Goal: Check status: Check status

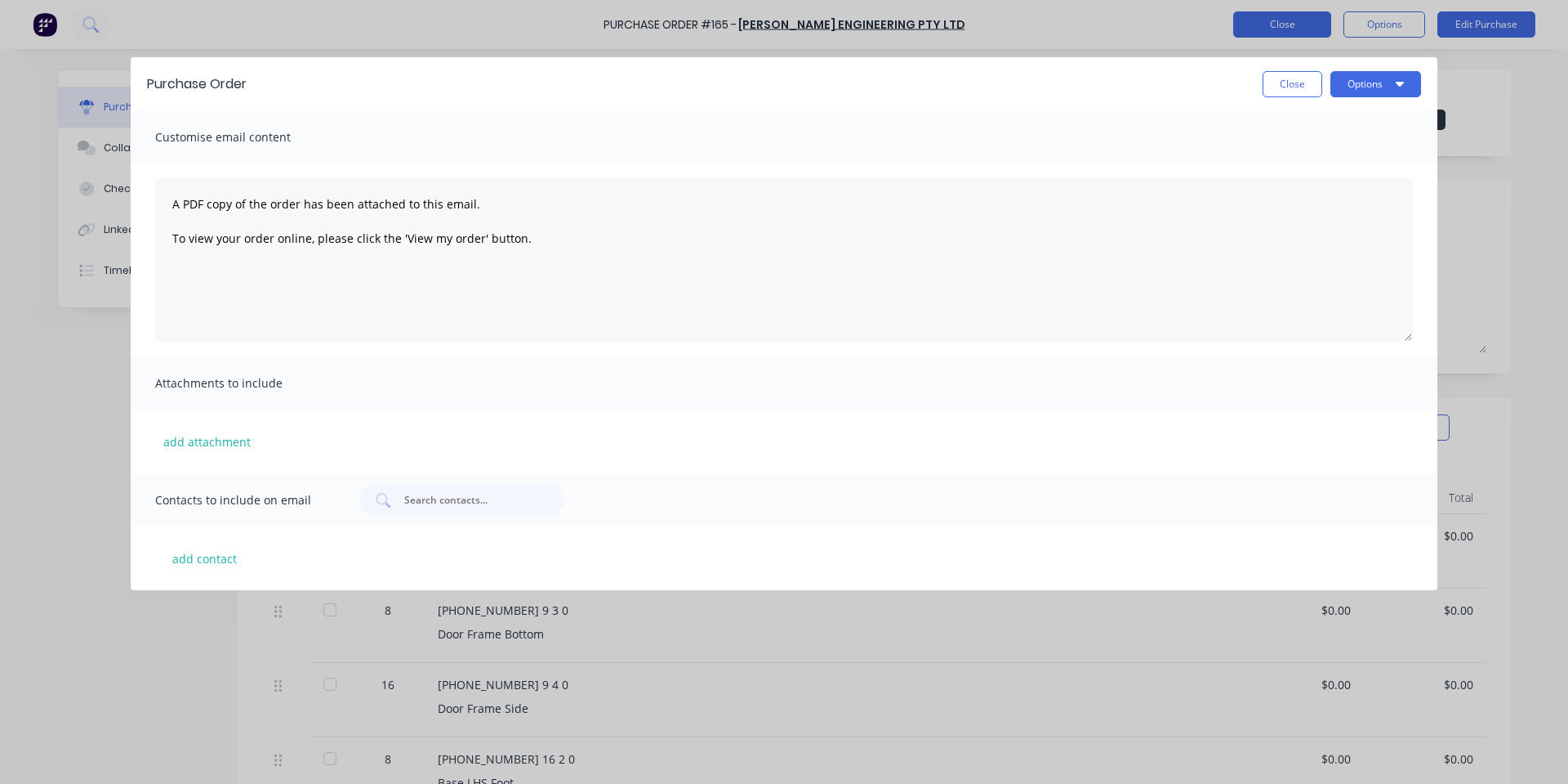
click at [1278, 82] on button "Close" at bounding box center [1293, 84] width 59 height 26
click at [1276, 15] on button "Close" at bounding box center [1282, 24] width 98 height 26
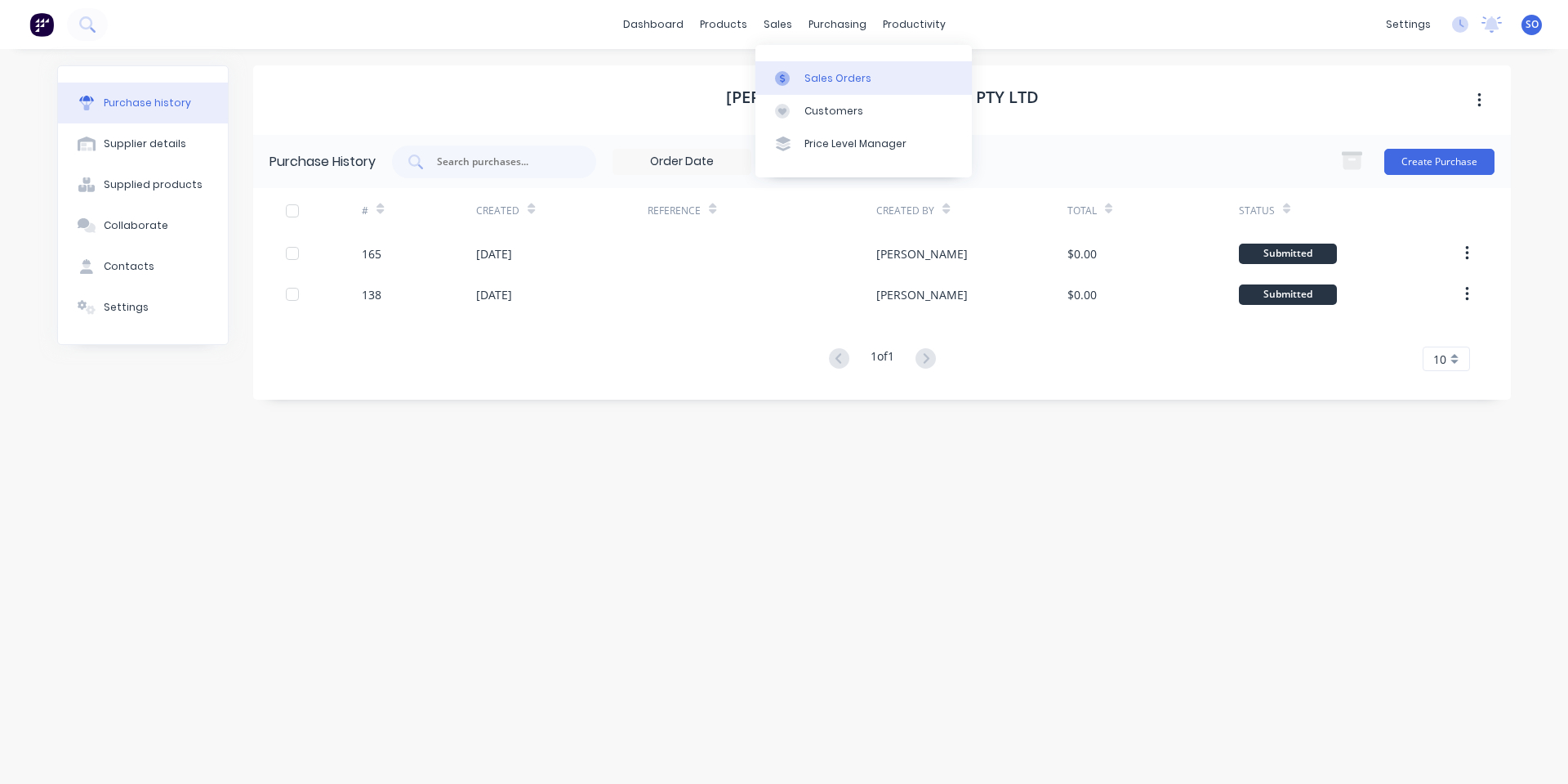
click at [784, 70] on link "Sales Orders" at bounding box center [863, 77] width 217 height 32
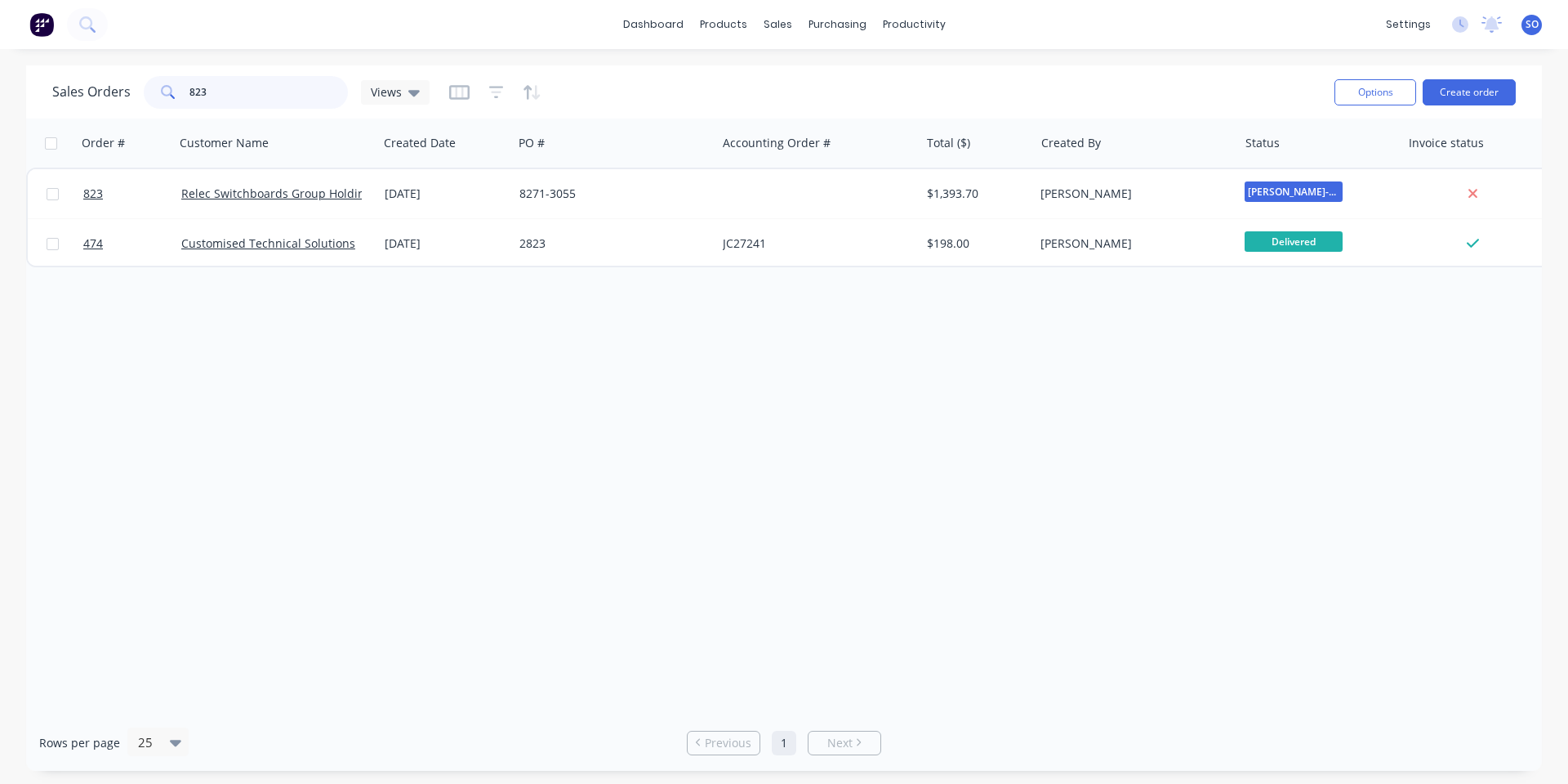
drag, startPoint x: 215, startPoint y: 106, endPoint x: 0, endPoint y: 113, distance: 215.1
click at [0, 113] on div "Sales Orders 823 Views Options Create order Order # Customer Name Created Date …" at bounding box center [784, 418] width 1568 height 705
click at [1219, 37] on div "dashboard products sales purchasing productivity dashboard products Product Cat…" at bounding box center [784, 25] width 1568 height 49
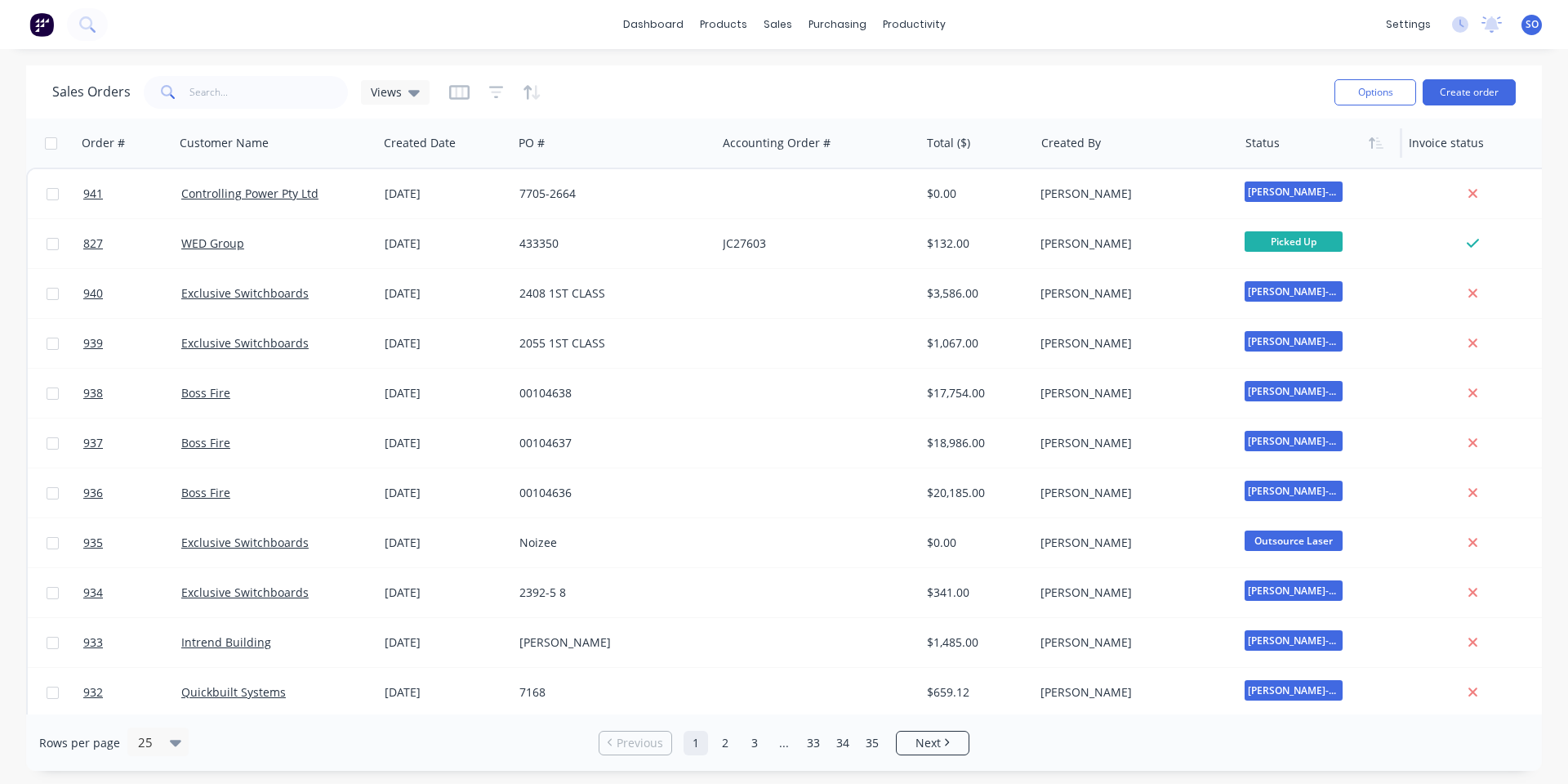
click at [1285, 153] on div at bounding box center [1316, 143] width 143 height 32
click at [501, 89] on icon "button" at bounding box center [496, 92] width 14 height 16
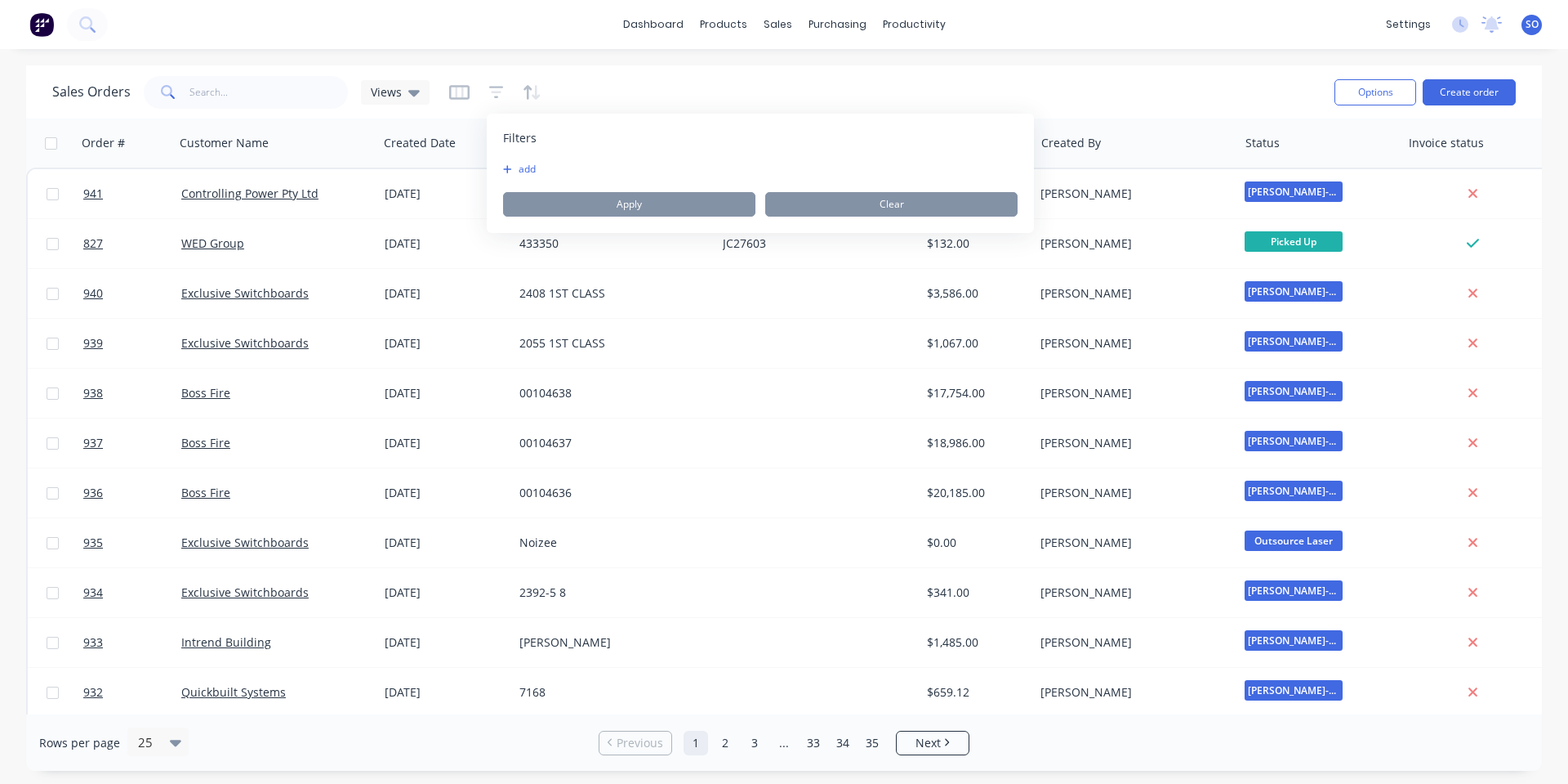
click at [533, 101] on button "button" at bounding box center [532, 92] width 19 height 26
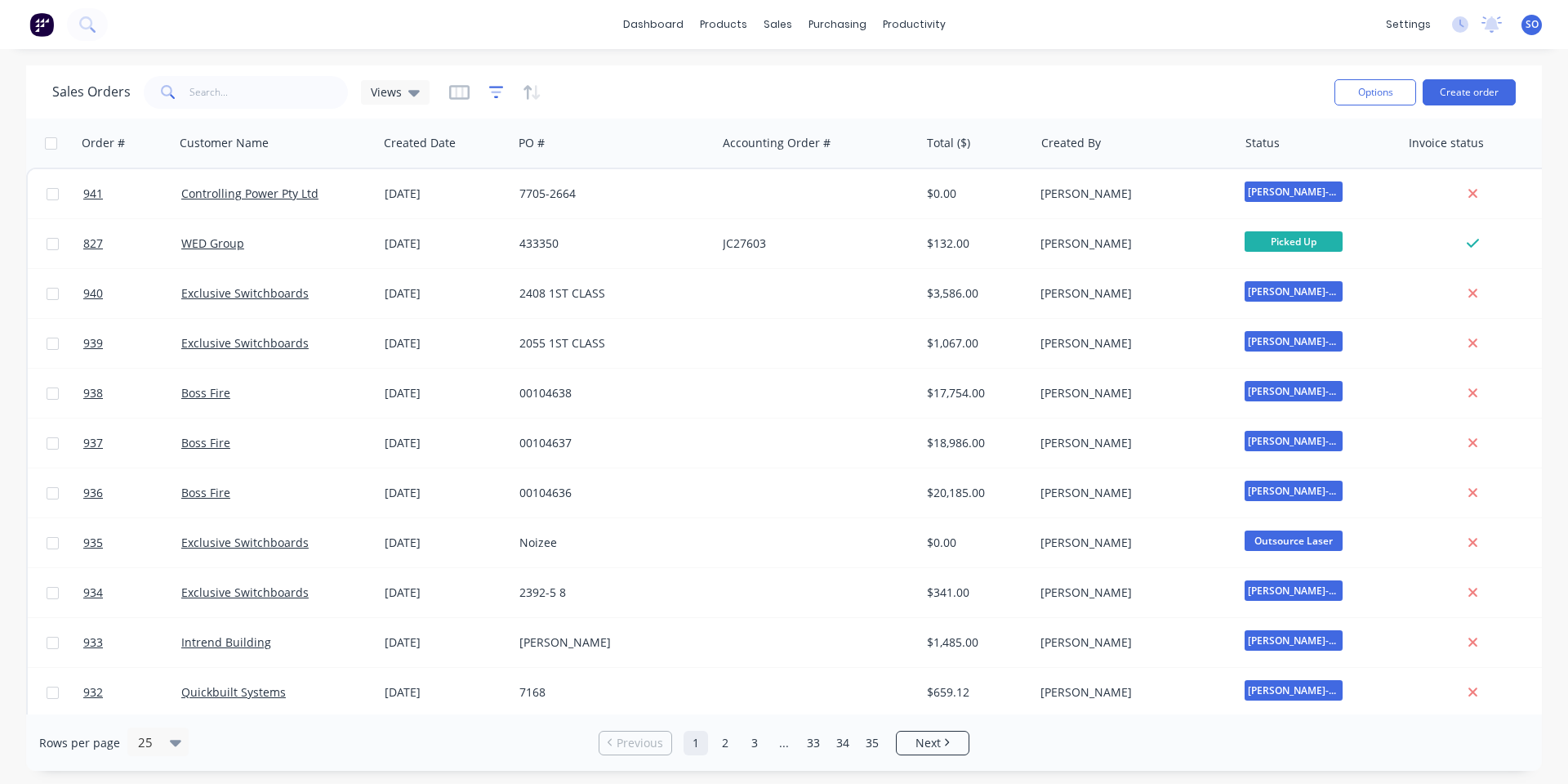
click at [491, 98] on icon "button" at bounding box center [496, 92] width 14 height 16
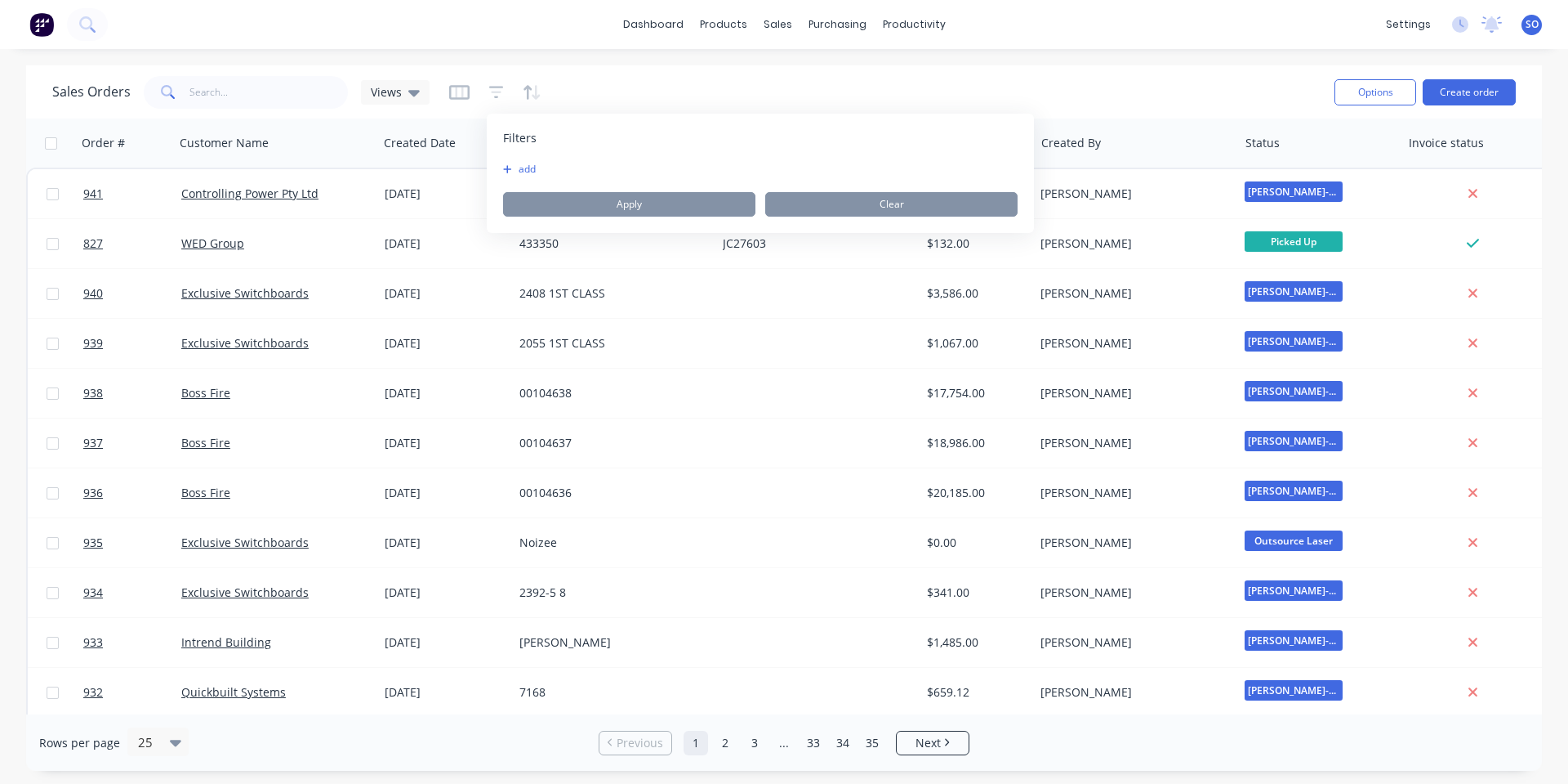
click at [532, 171] on button "add" at bounding box center [524, 168] width 41 height 13
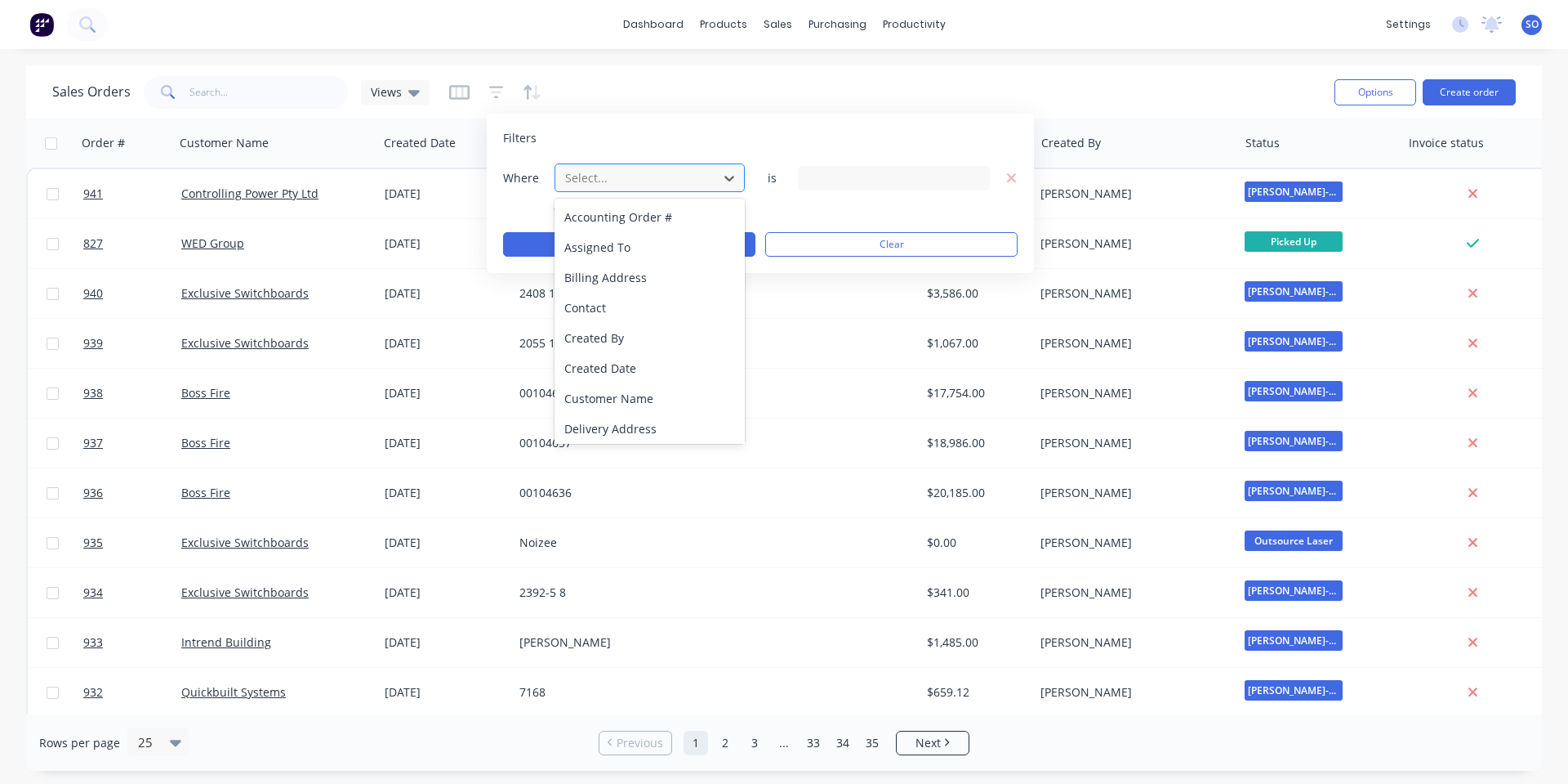
click at [632, 171] on div at bounding box center [637, 178] width 146 height 20
click at [779, 128] on div "Filters Where 21 results available. Use Up and Down to choose options, press En…" at bounding box center [761, 193] width 547 height 159
click at [688, 183] on div at bounding box center [637, 178] width 146 height 20
click at [641, 429] on div "Status" at bounding box center [649, 425] width 190 height 31
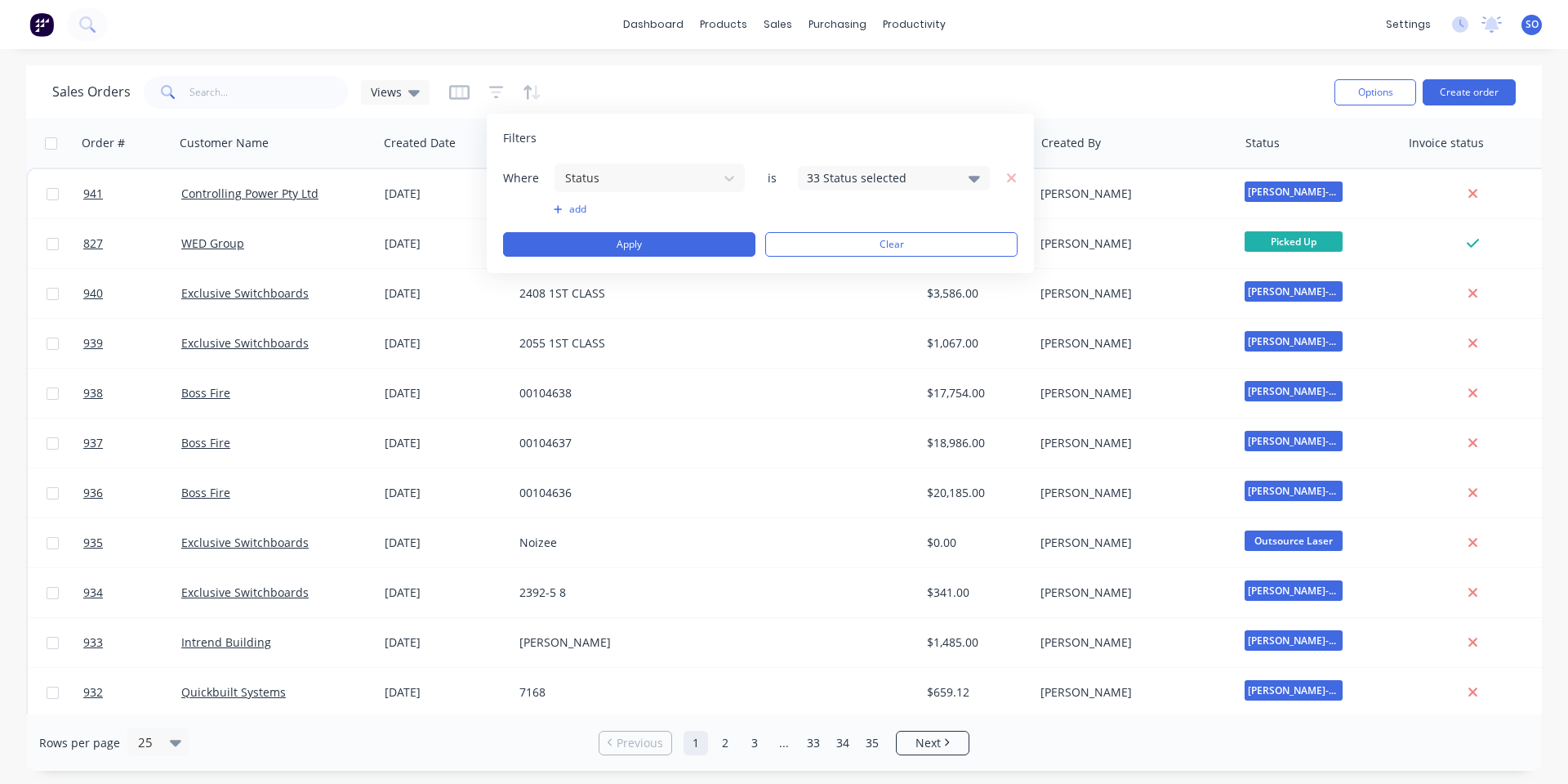
click at [947, 173] on div "33 Status selected" at bounding box center [880, 178] width 148 height 17
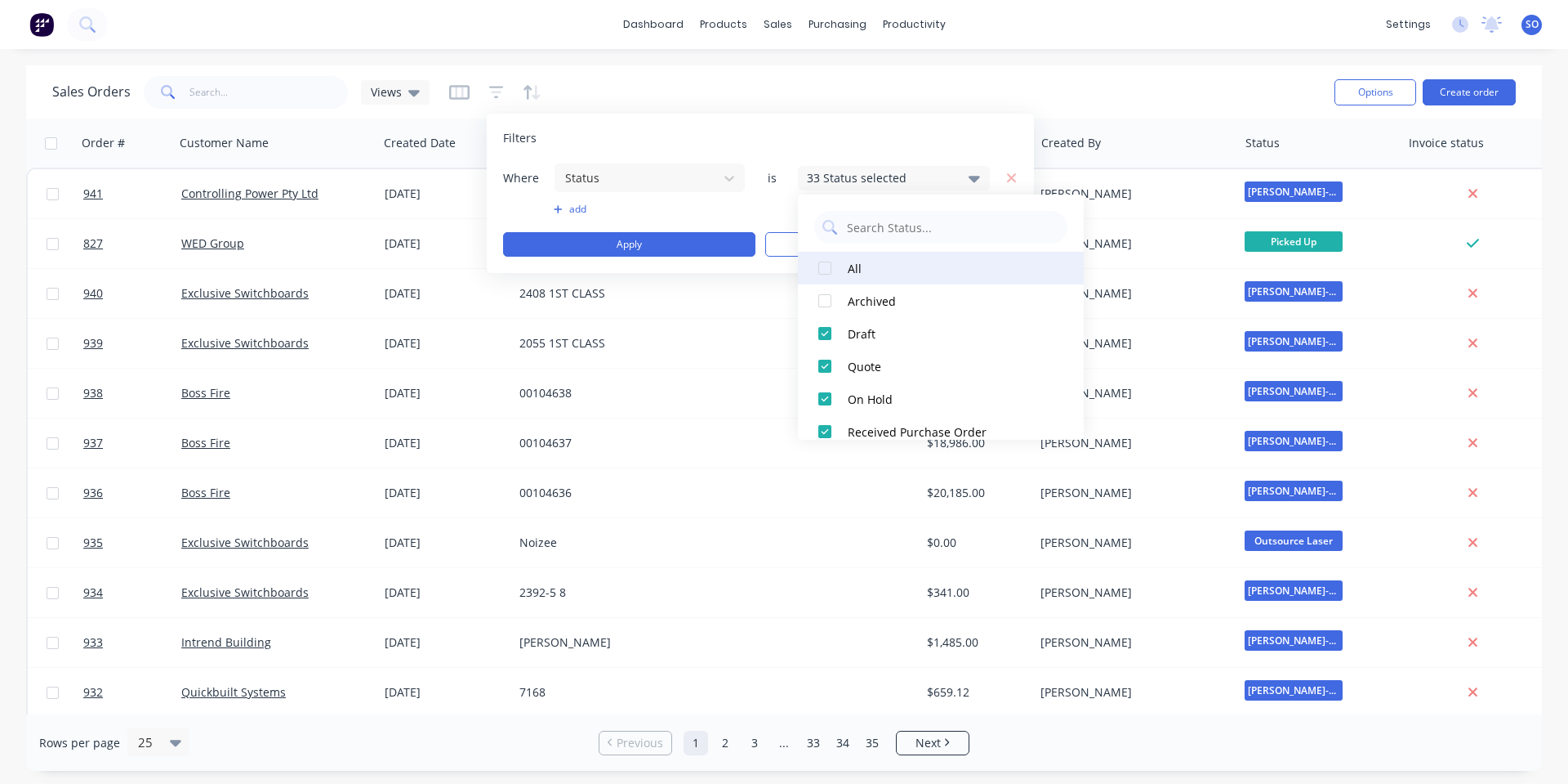
click at [880, 261] on div "All" at bounding box center [945, 269] width 196 height 17
click at [878, 261] on div "All" at bounding box center [945, 269] width 196 height 17
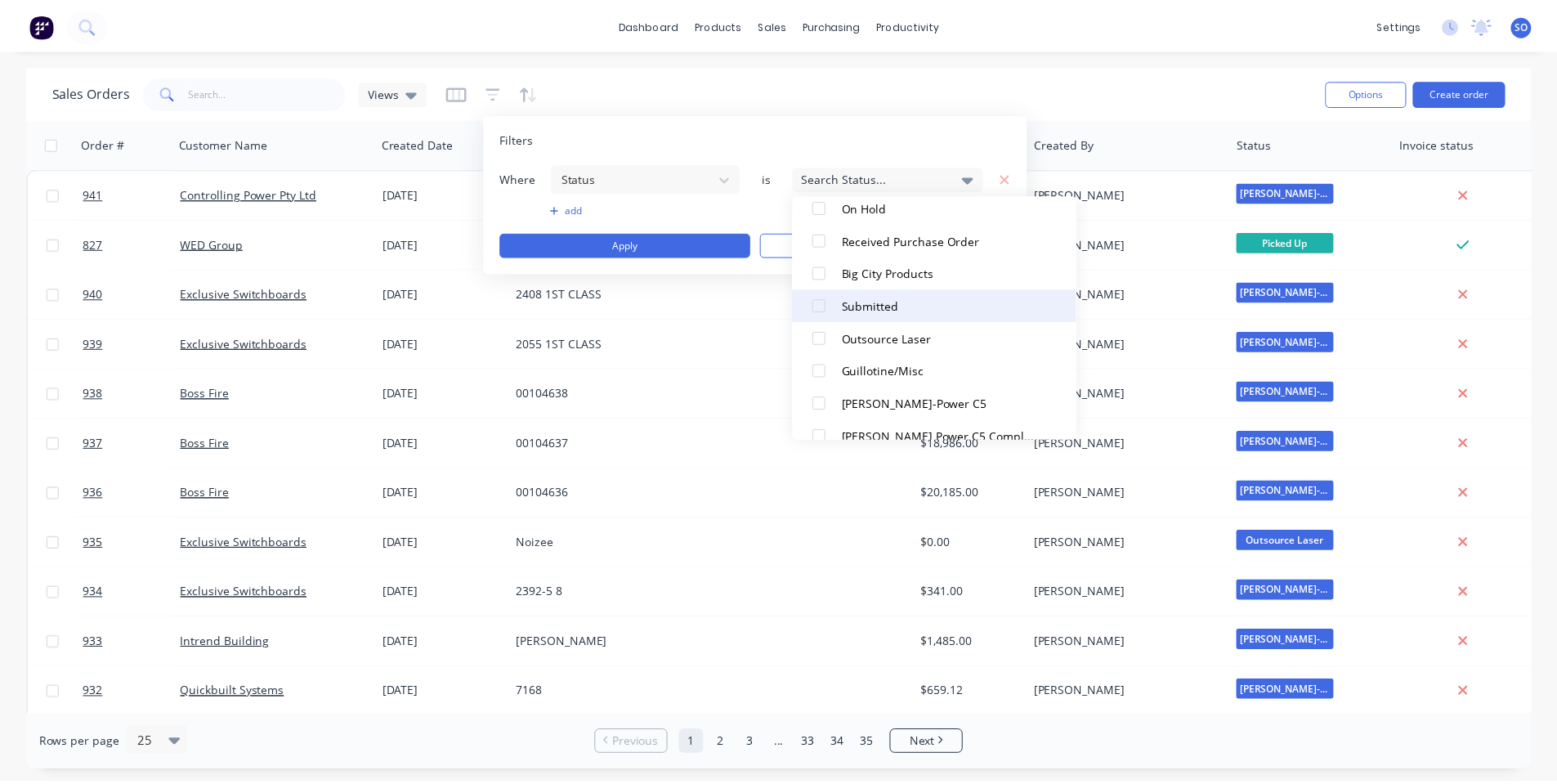
scroll to position [219, 0]
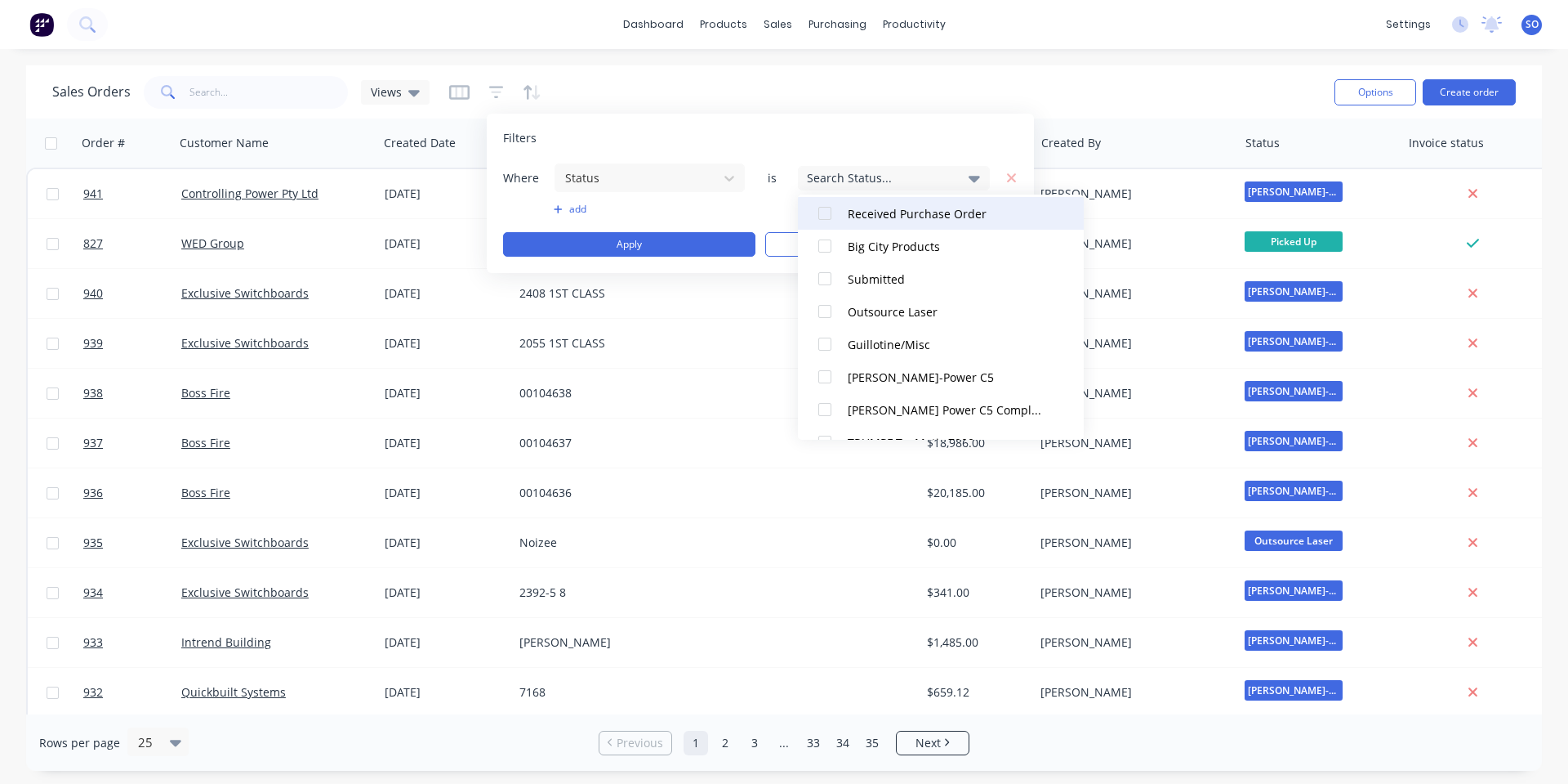
click at [973, 210] on div "Received Purchase Order" at bounding box center [945, 213] width 196 height 17
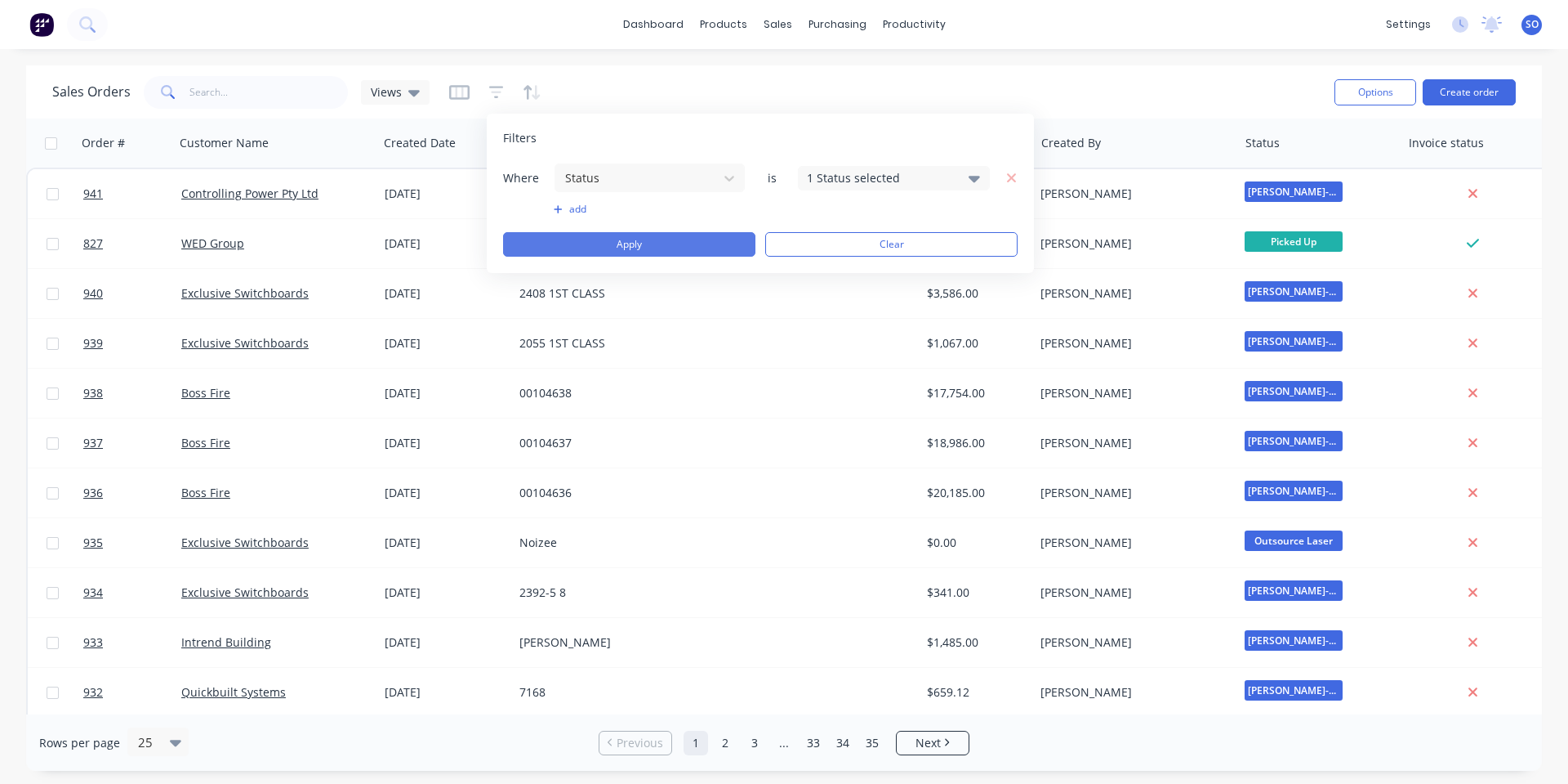
click at [657, 238] on button "Apply" at bounding box center [629, 244] width 252 height 25
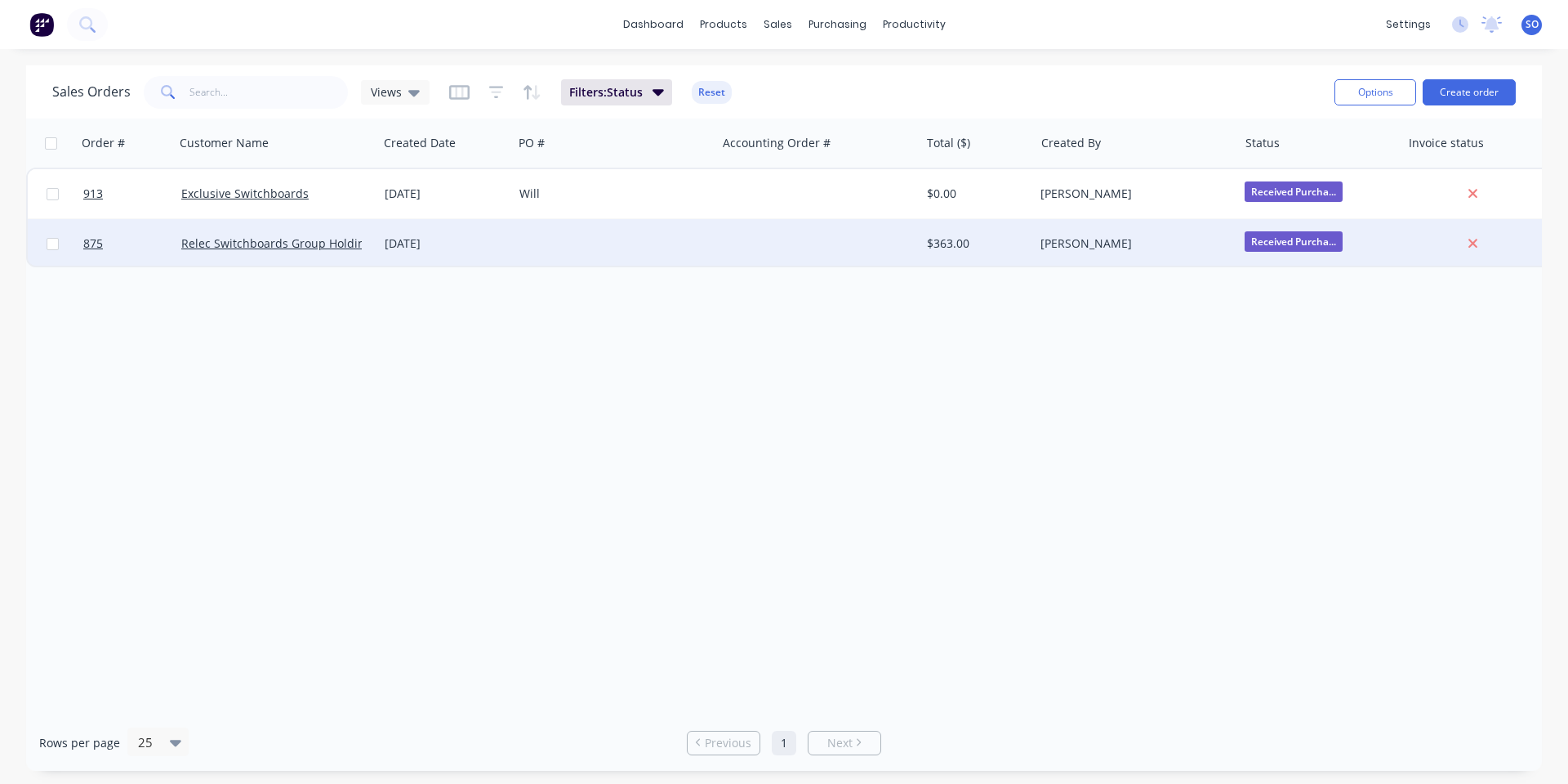
click at [686, 253] on div at bounding box center [614, 244] width 203 height 49
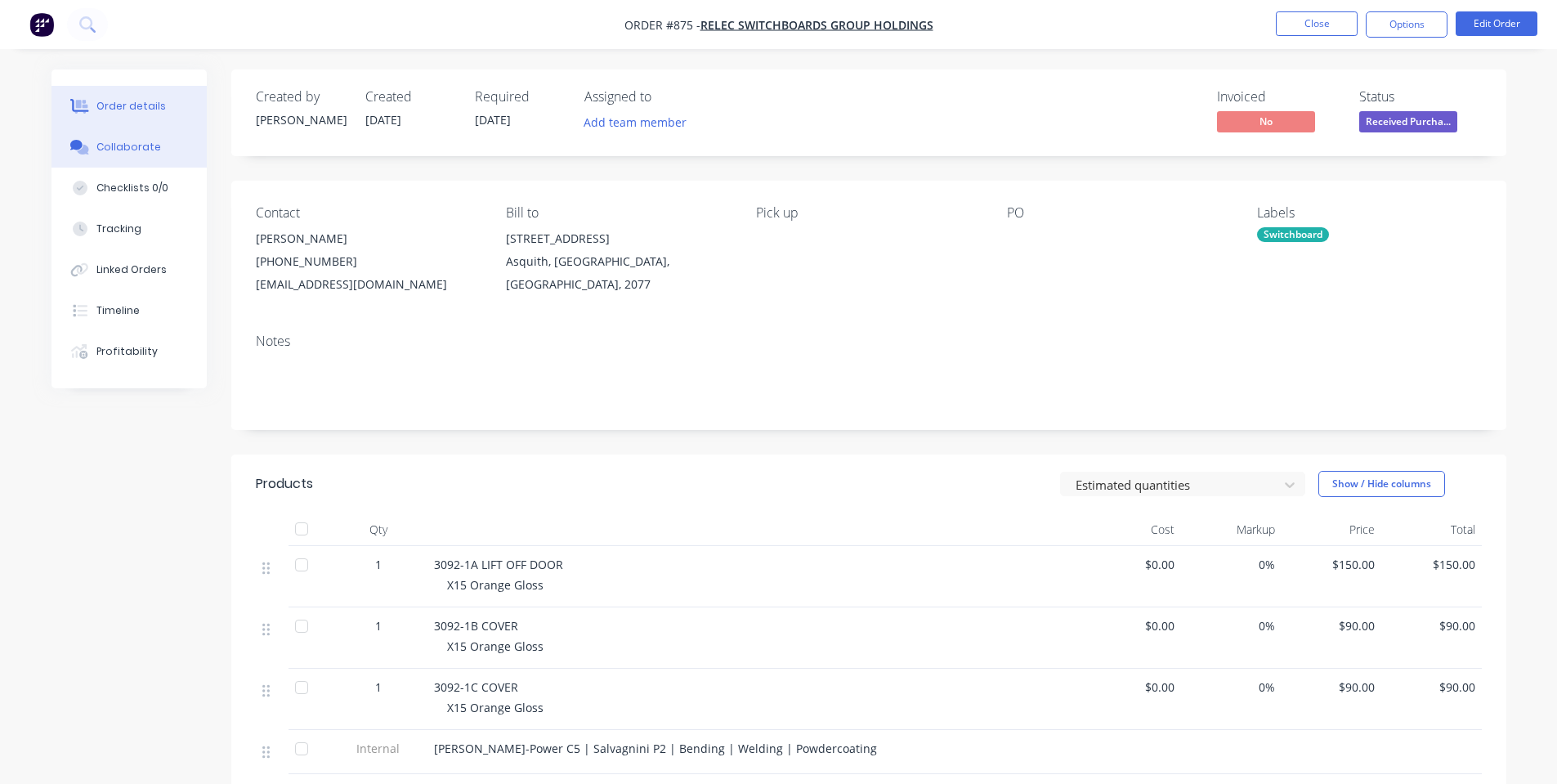
click at [93, 155] on button "Collaborate" at bounding box center [129, 147] width 156 height 41
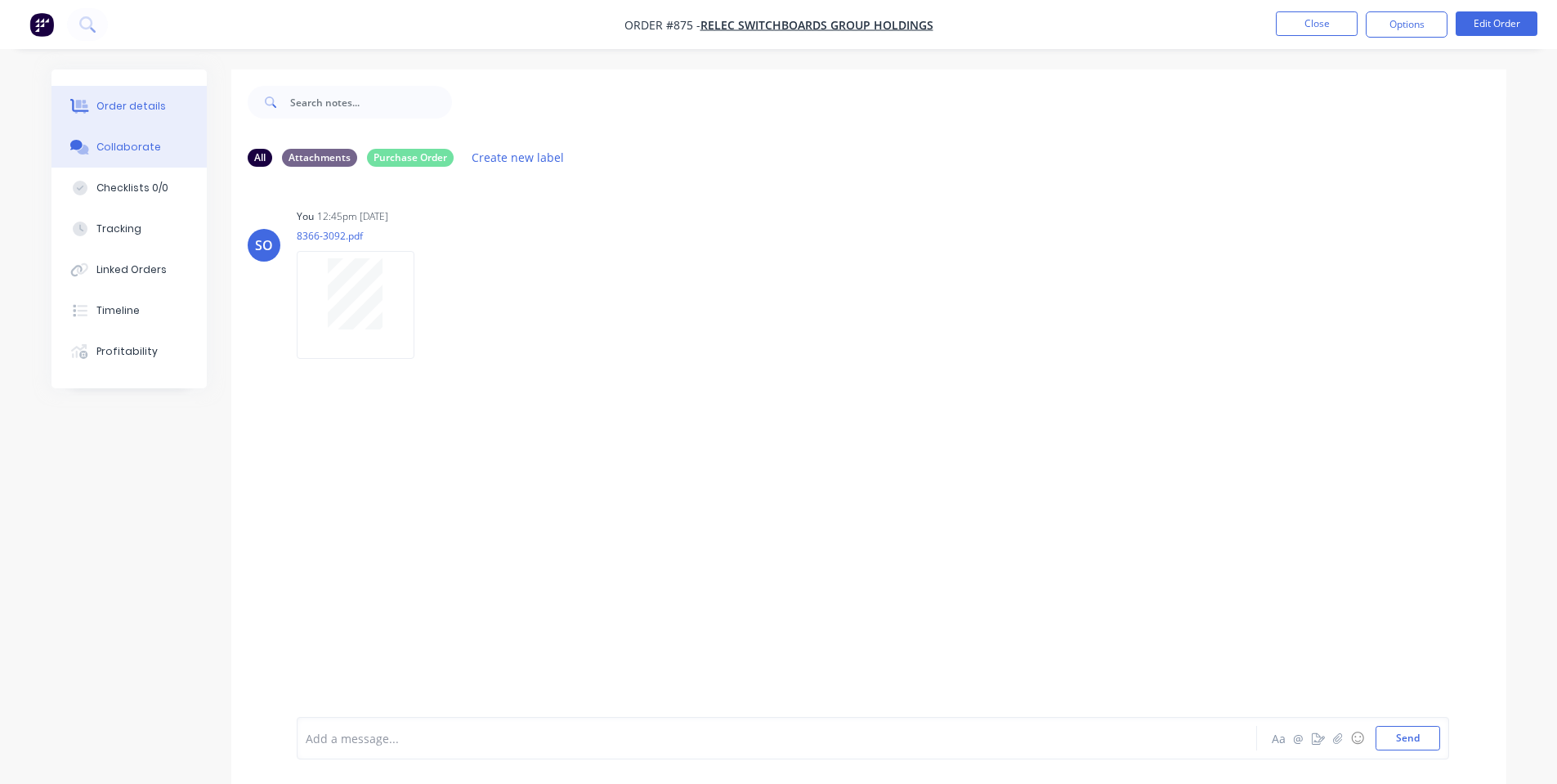
click at [142, 111] on div "Order details" at bounding box center [131, 105] width 70 height 14
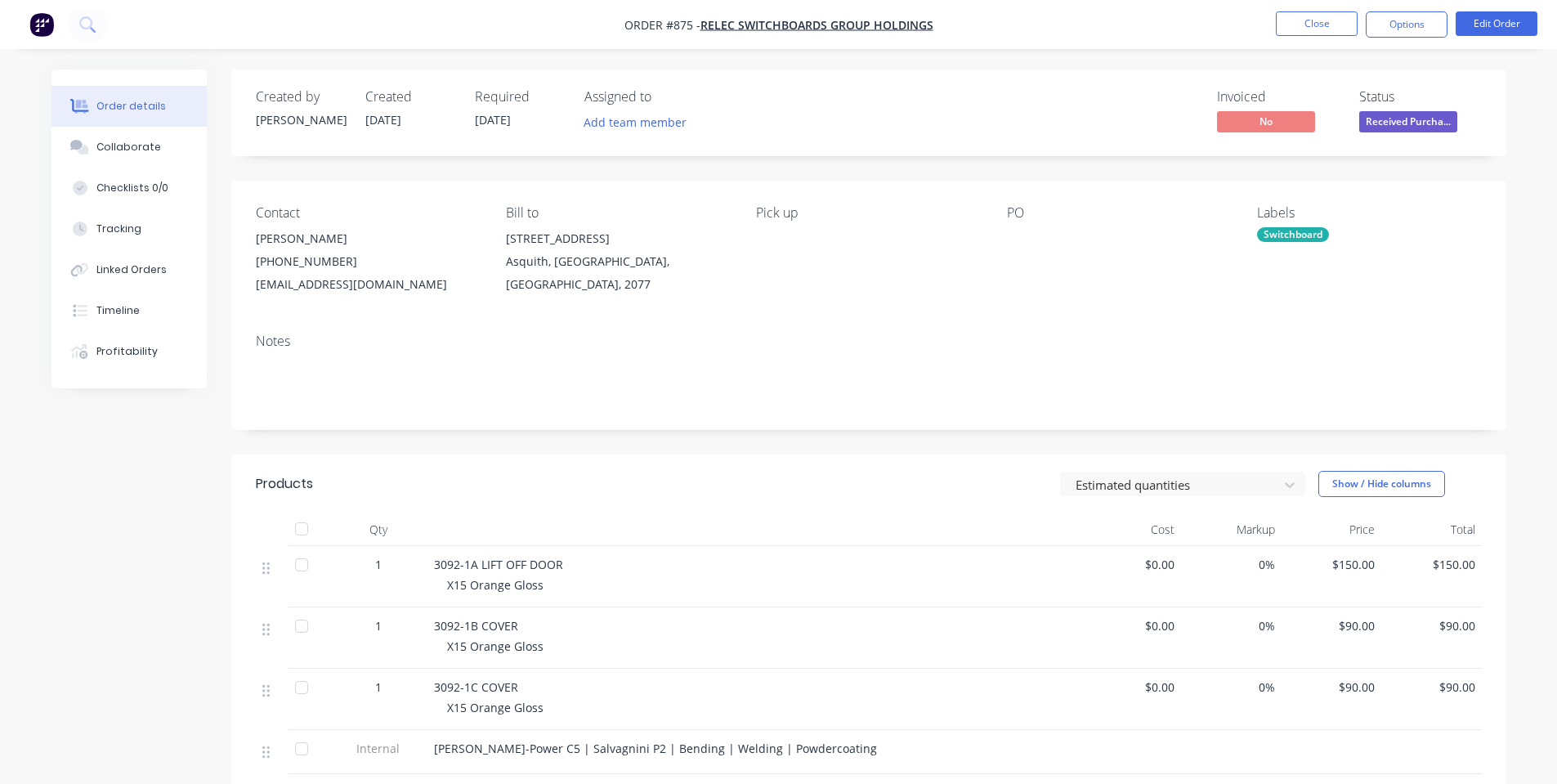
click at [891, 345] on div "Notes" at bounding box center [868, 341] width 1225 height 15
click at [118, 156] on button "Collaborate" at bounding box center [129, 147] width 156 height 41
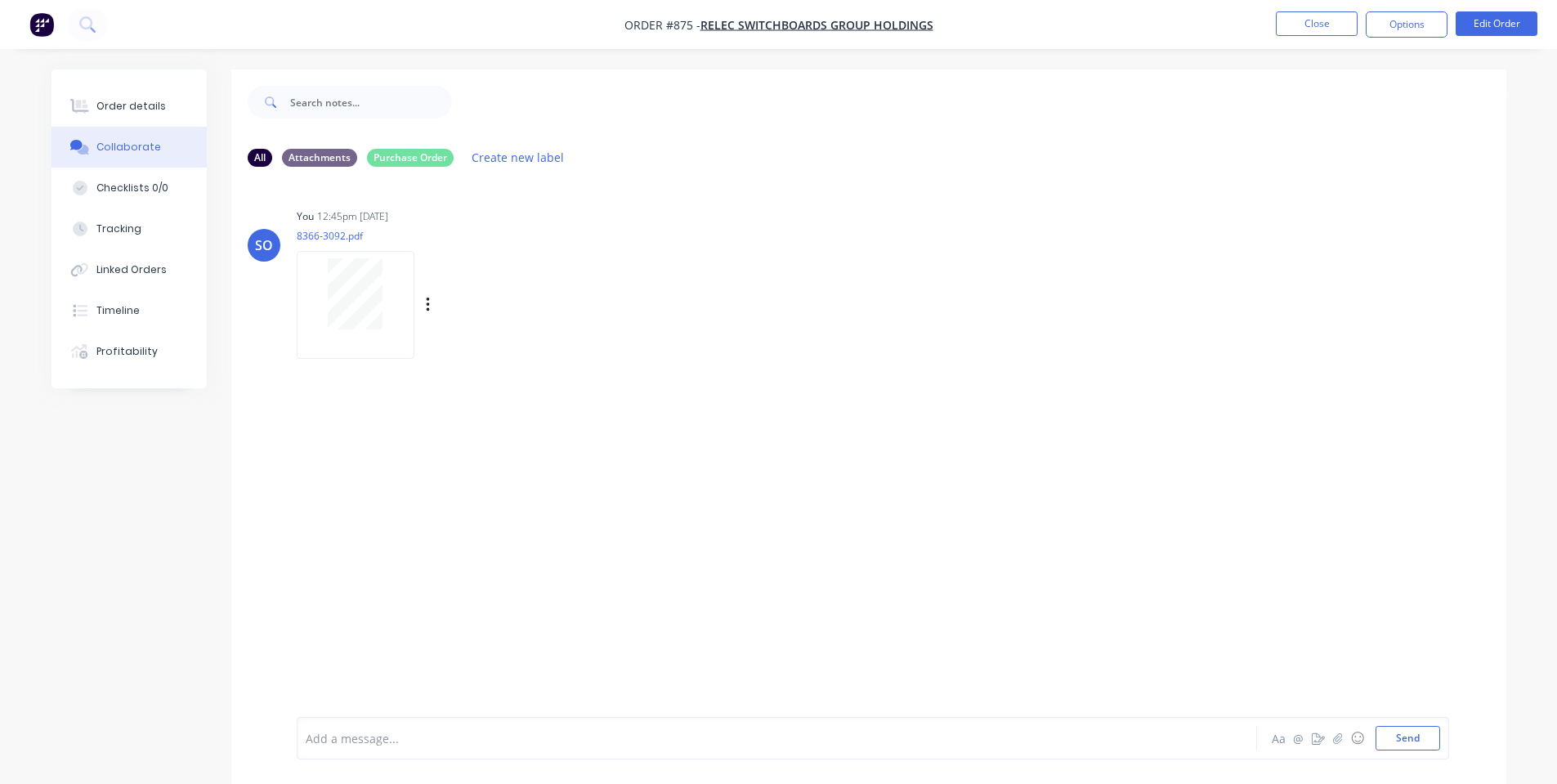
click at [326, 271] on div at bounding box center [355, 294] width 103 height 71
click at [155, 114] on button "Order details" at bounding box center [129, 106] width 156 height 41
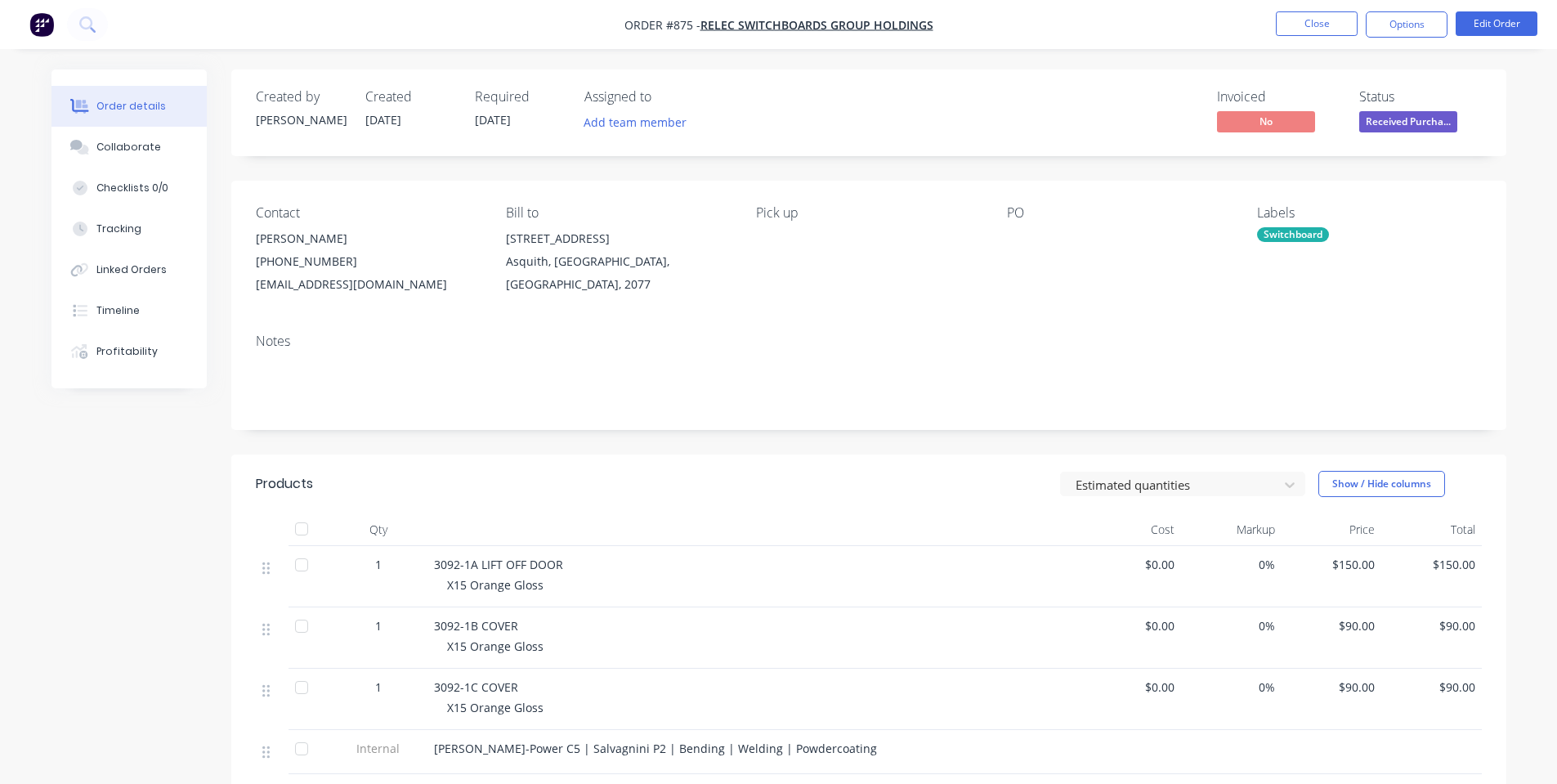
click at [1018, 239] on div at bounding box center [1109, 238] width 204 height 23
click at [1514, 31] on button "Edit Order" at bounding box center [1496, 23] width 82 height 25
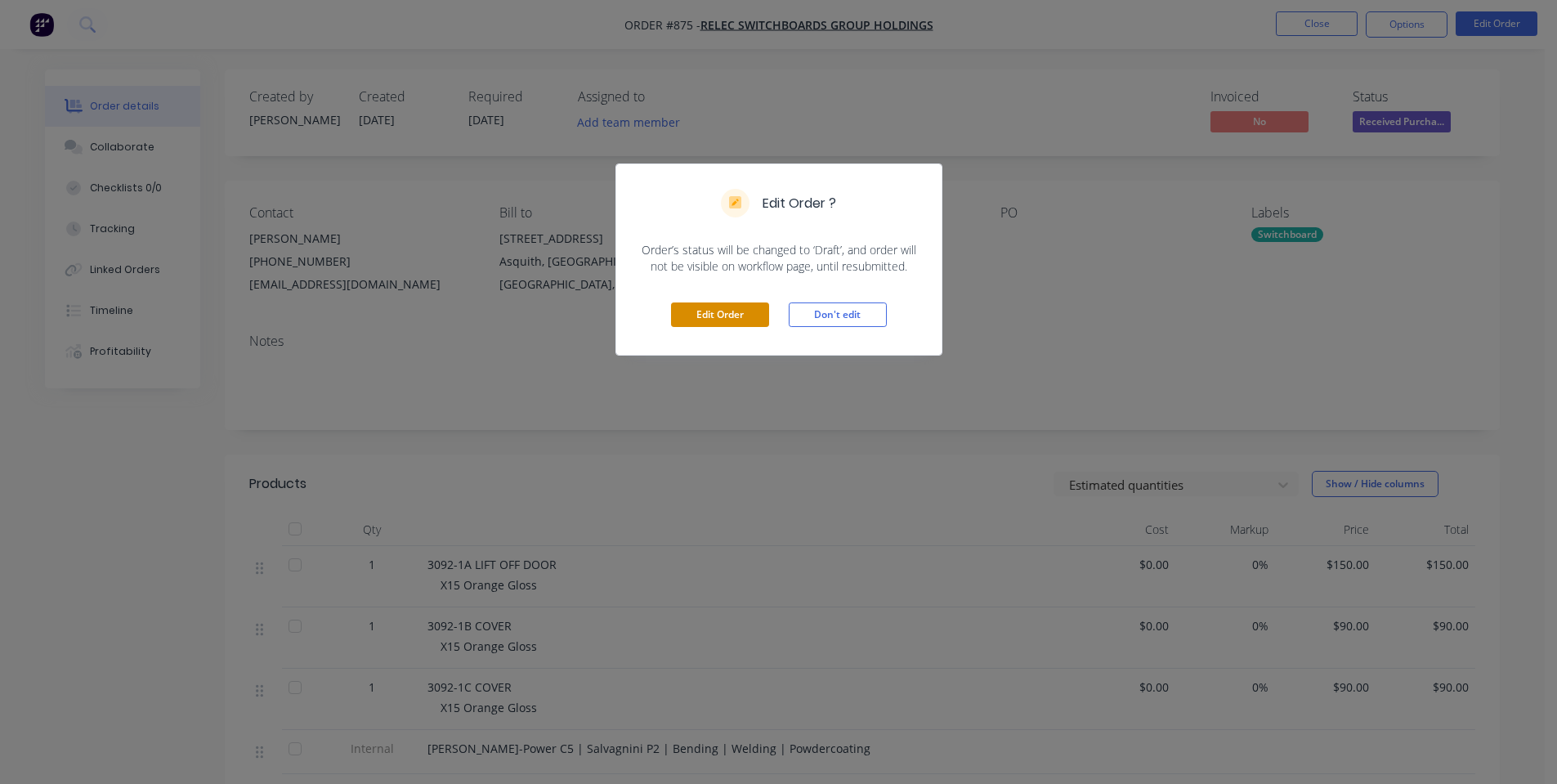
click at [725, 321] on button "Edit Order" at bounding box center [719, 315] width 98 height 25
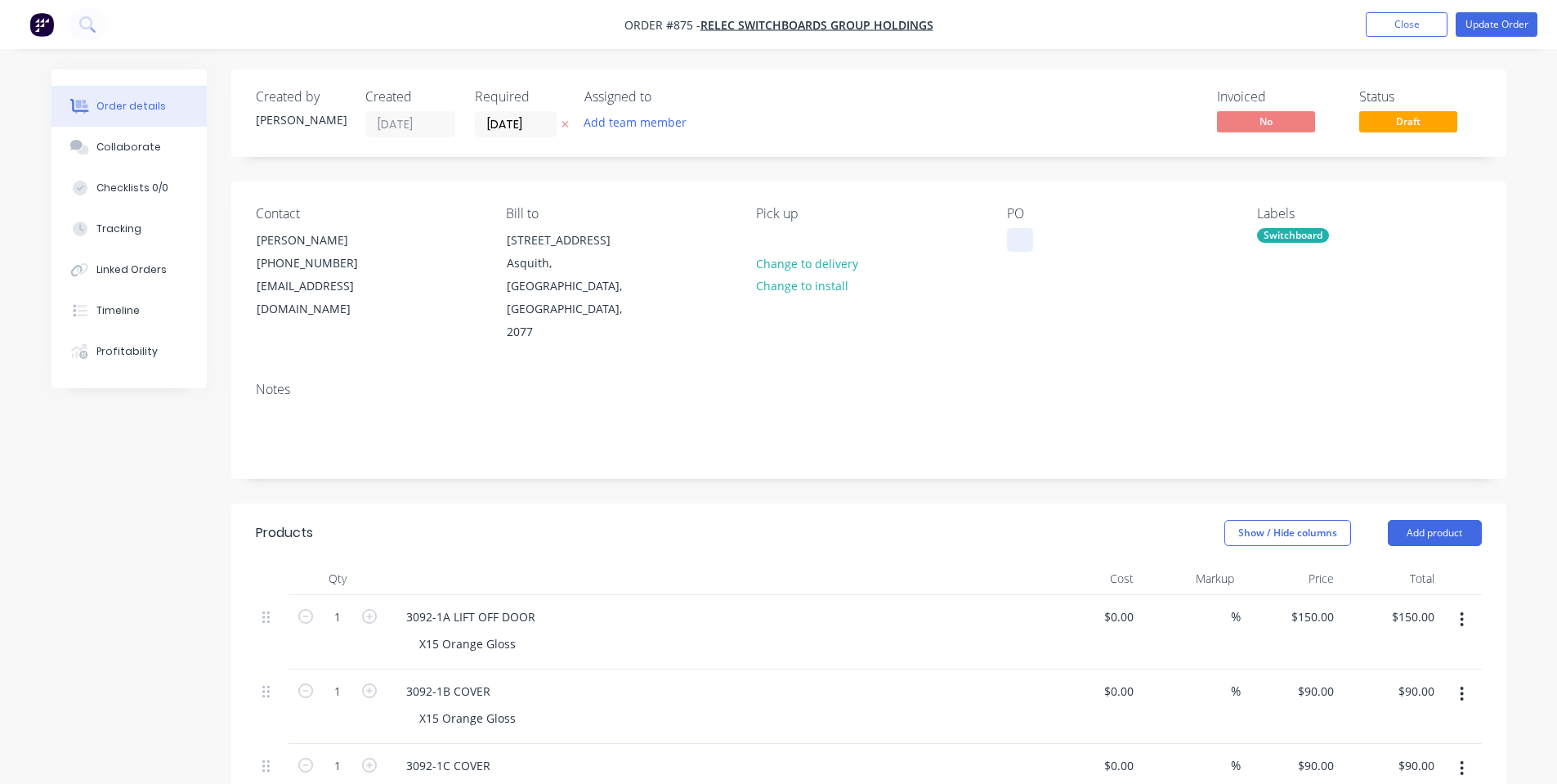
click at [1023, 245] on div at bounding box center [1020, 240] width 26 height 24
paste div
click at [1539, 20] on ul "Add product Close Update Order" at bounding box center [1452, 24] width 211 height 25
click at [1519, 28] on button "Update Order" at bounding box center [1496, 24] width 82 height 25
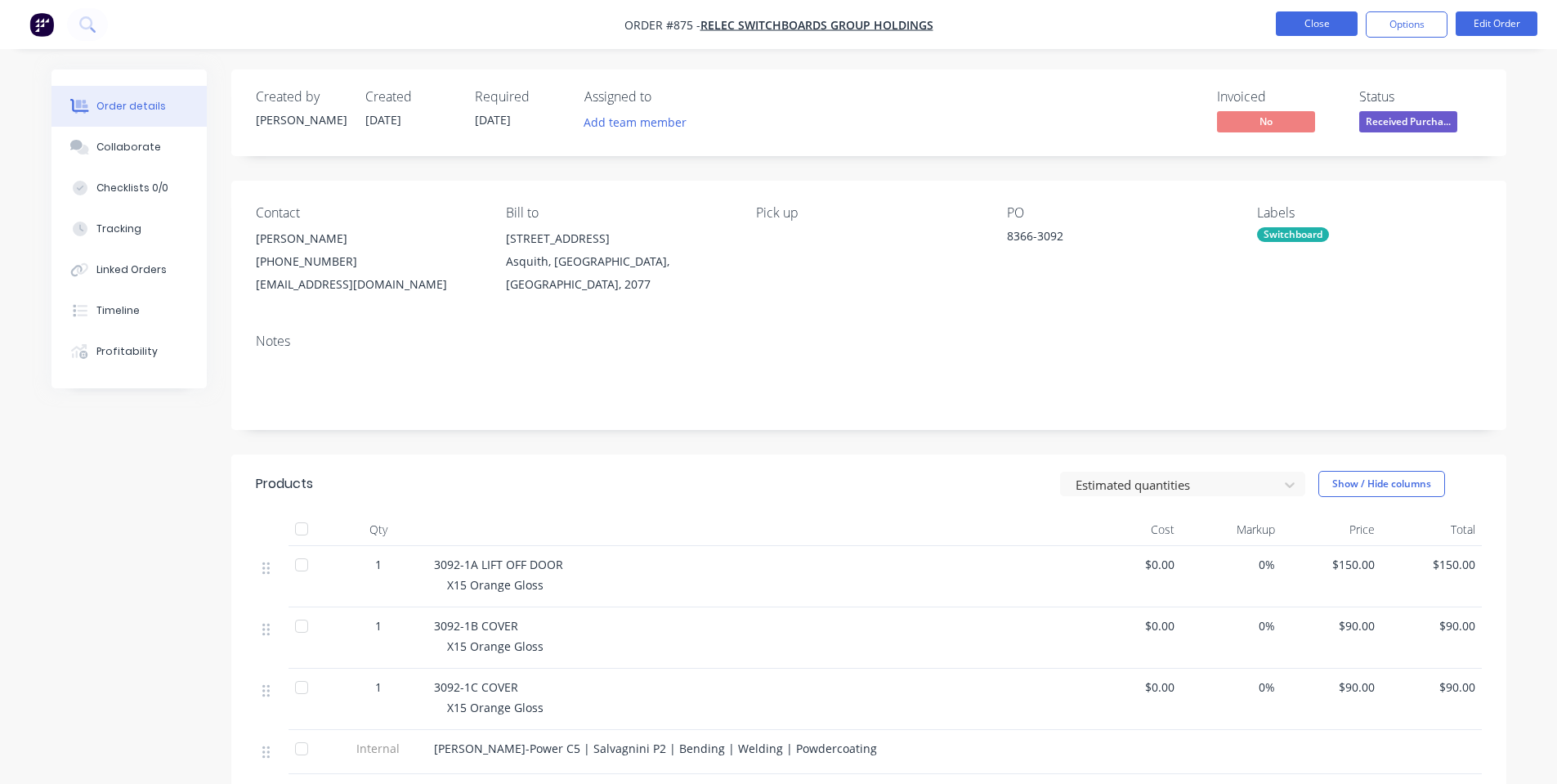
click at [1286, 23] on button "Close" at bounding box center [1316, 23] width 82 height 25
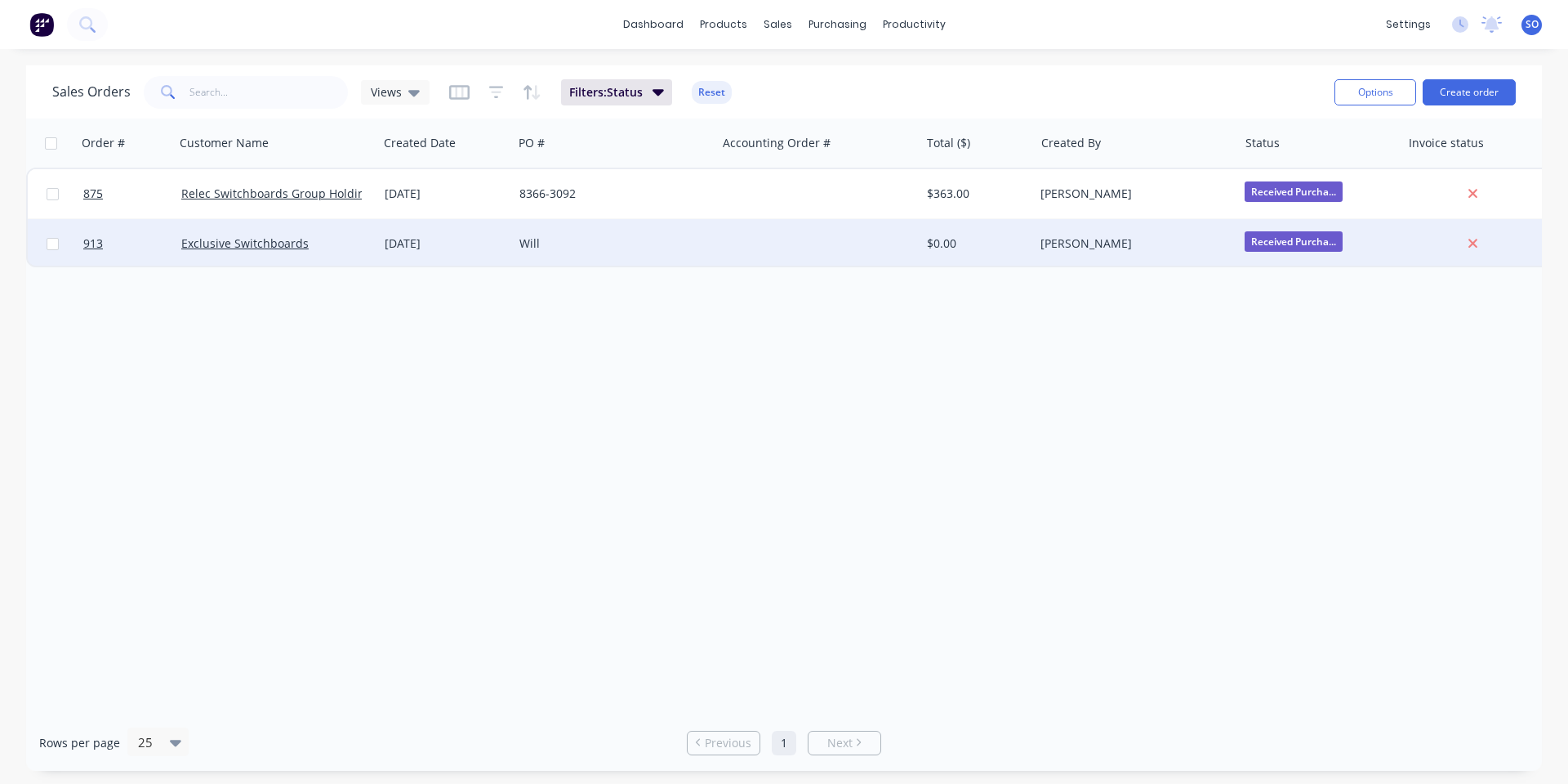
click at [855, 248] on div at bounding box center [818, 244] width 203 height 49
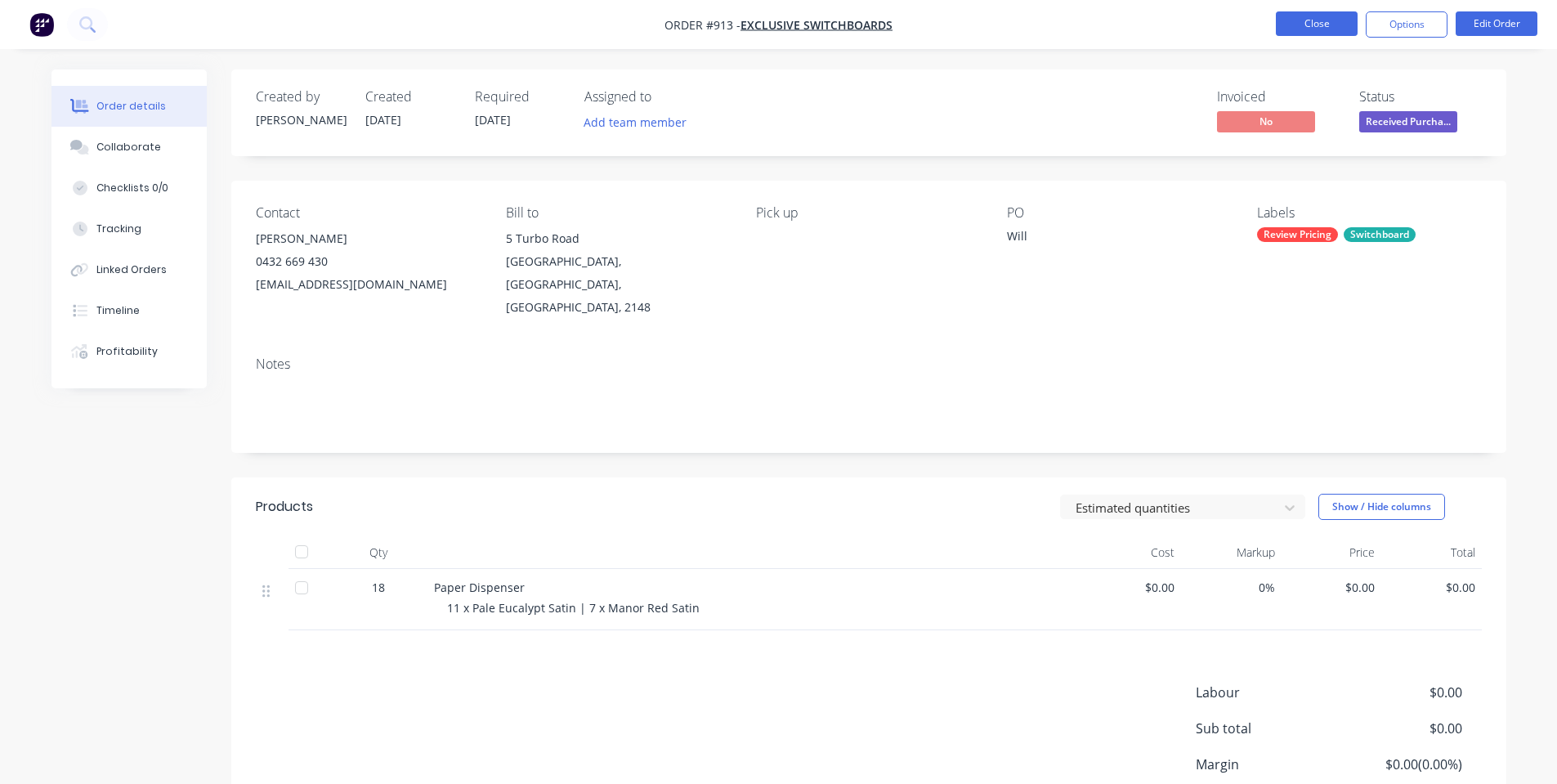
click at [1311, 15] on button "Close" at bounding box center [1316, 23] width 82 height 25
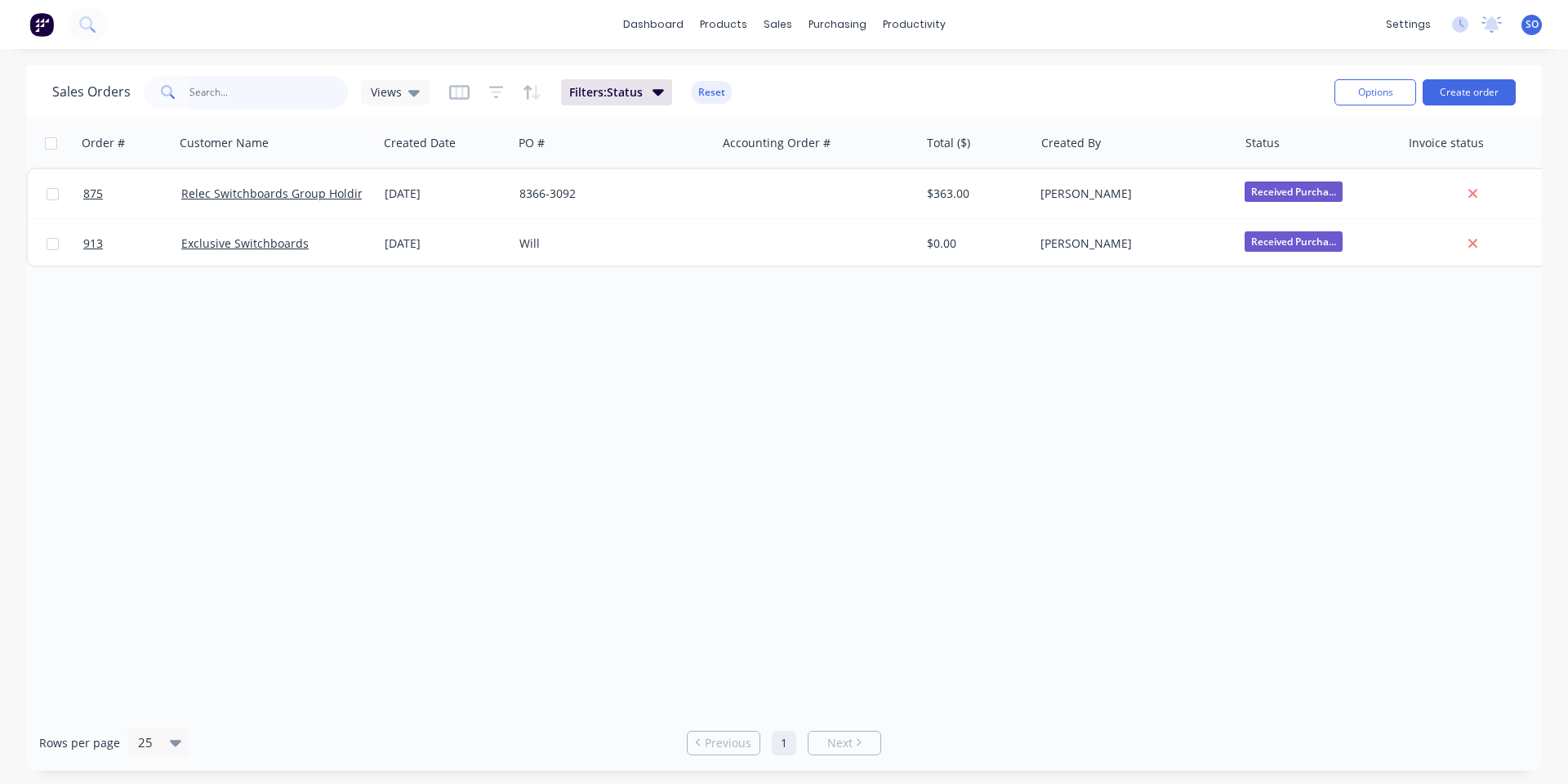
click at [241, 102] on input "text" at bounding box center [269, 92] width 159 height 32
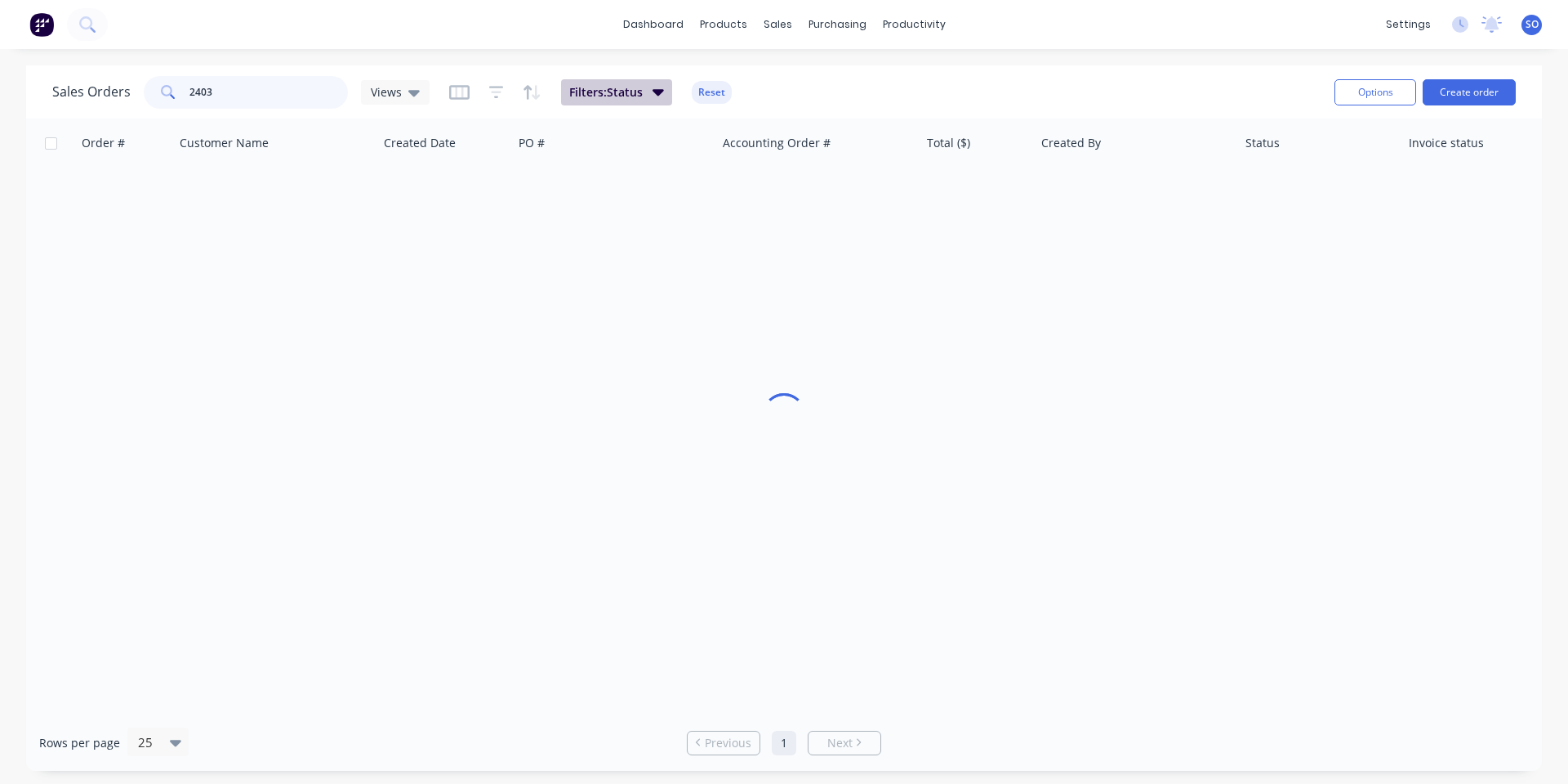
type input "2403"
click at [626, 86] on span "Filters: Status" at bounding box center [606, 92] width 73 height 16
click at [708, 82] on button "Reset" at bounding box center [711, 92] width 40 height 23
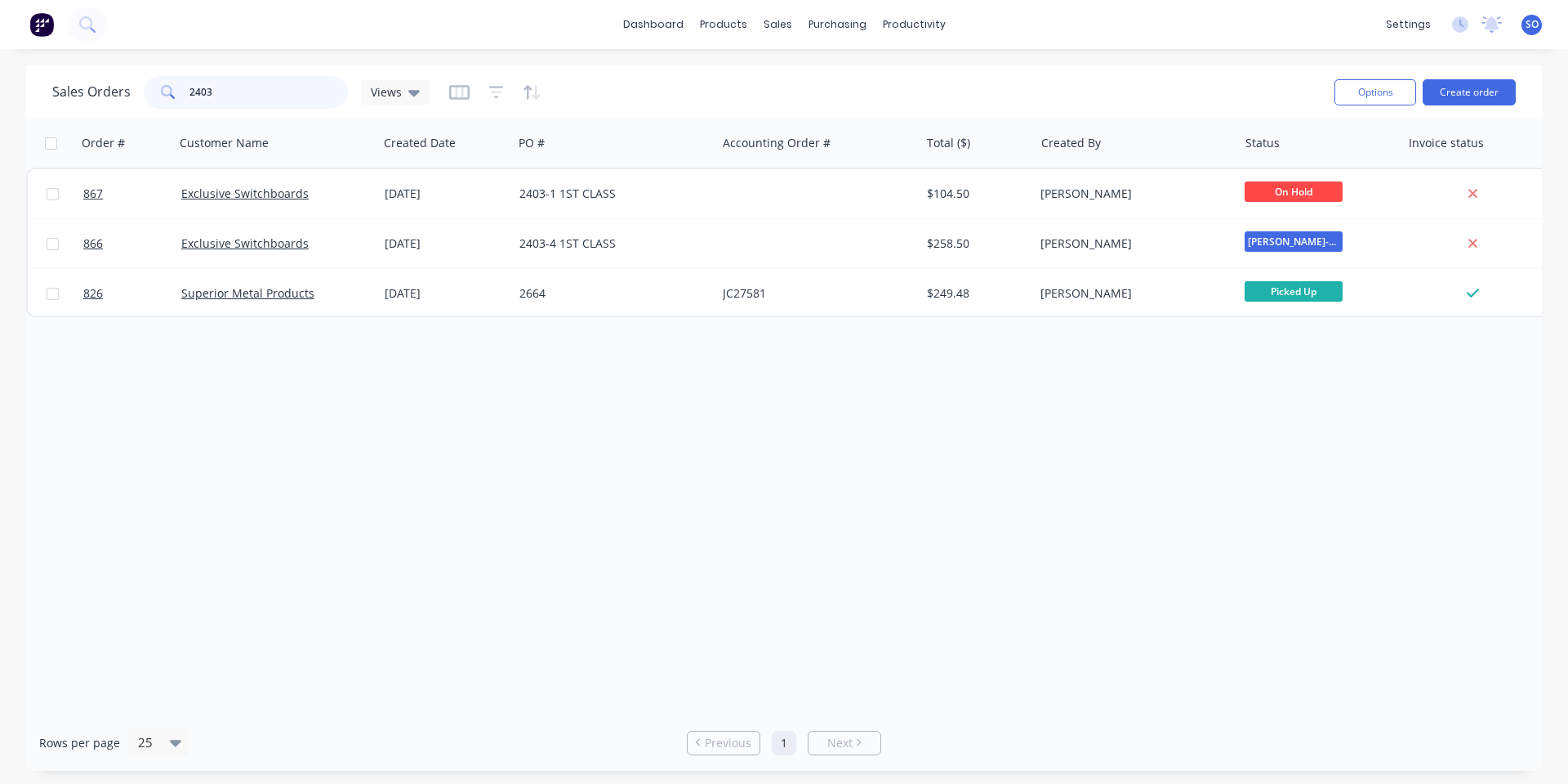
drag, startPoint x: 260, startPoint y: 92, endPoint x: 0, endPoint y: 140, distance: 264.4
click at [122, 94] on div "Sales Orders 2403 Views" at bounding box center [241, 92] width 377 height 32
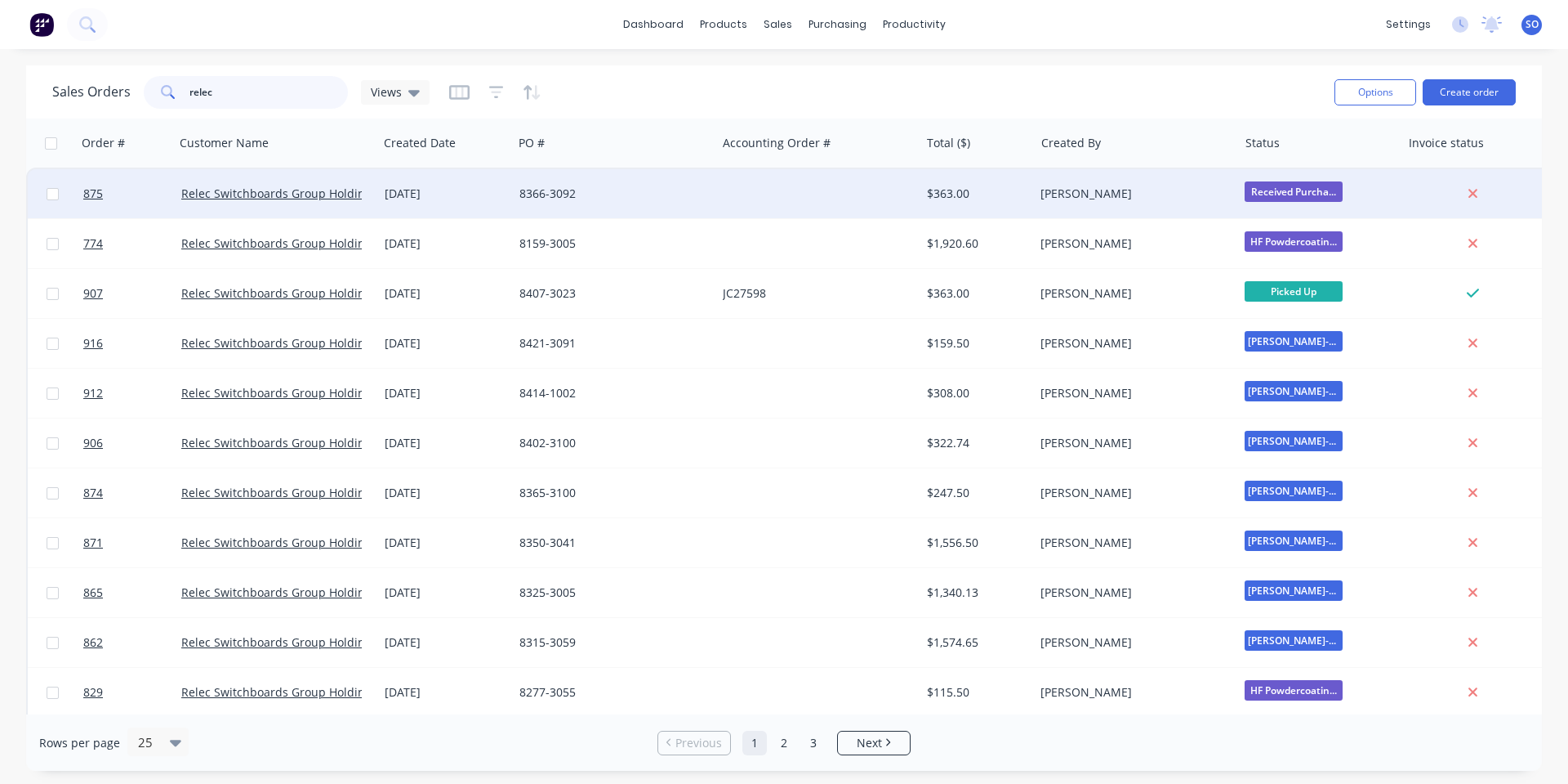
type input "relec"
click at [756, 206] on div at bounding box center [818, 194] width 203 height 49
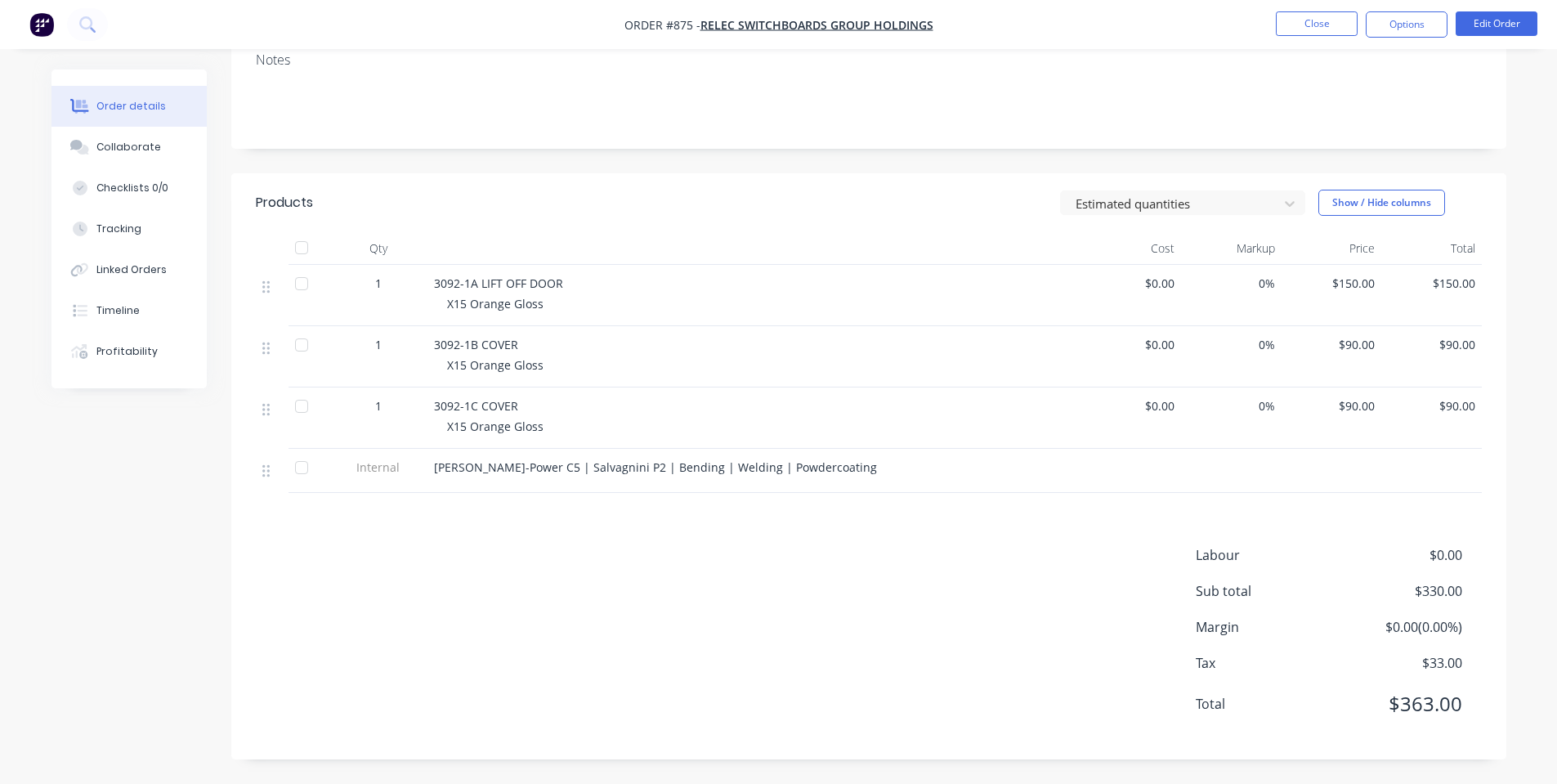
scroll to position [63, 0]
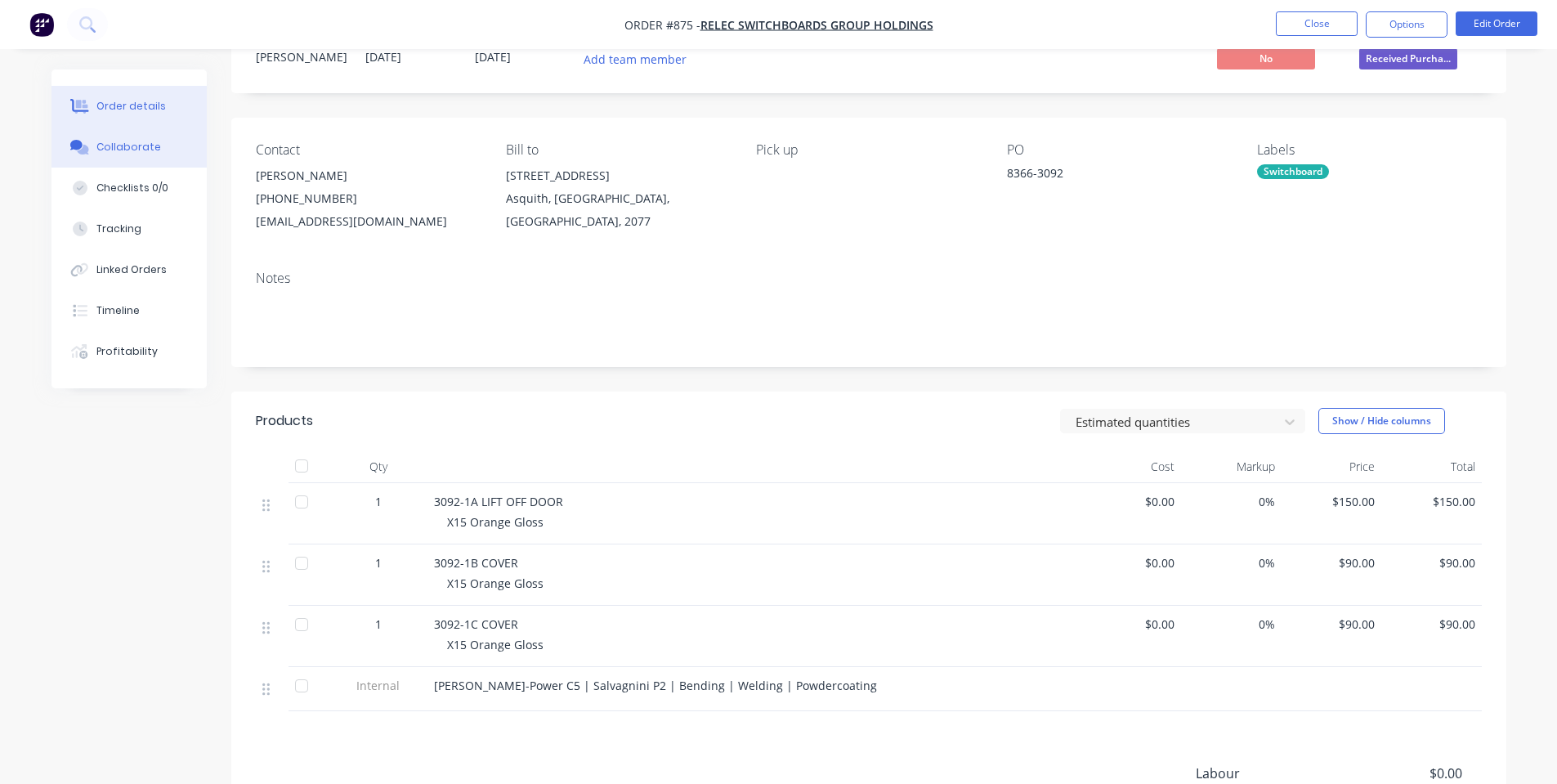
click at [165, 161] on button "Collaborate" at bounding box center [129, 147] width 156 height 41
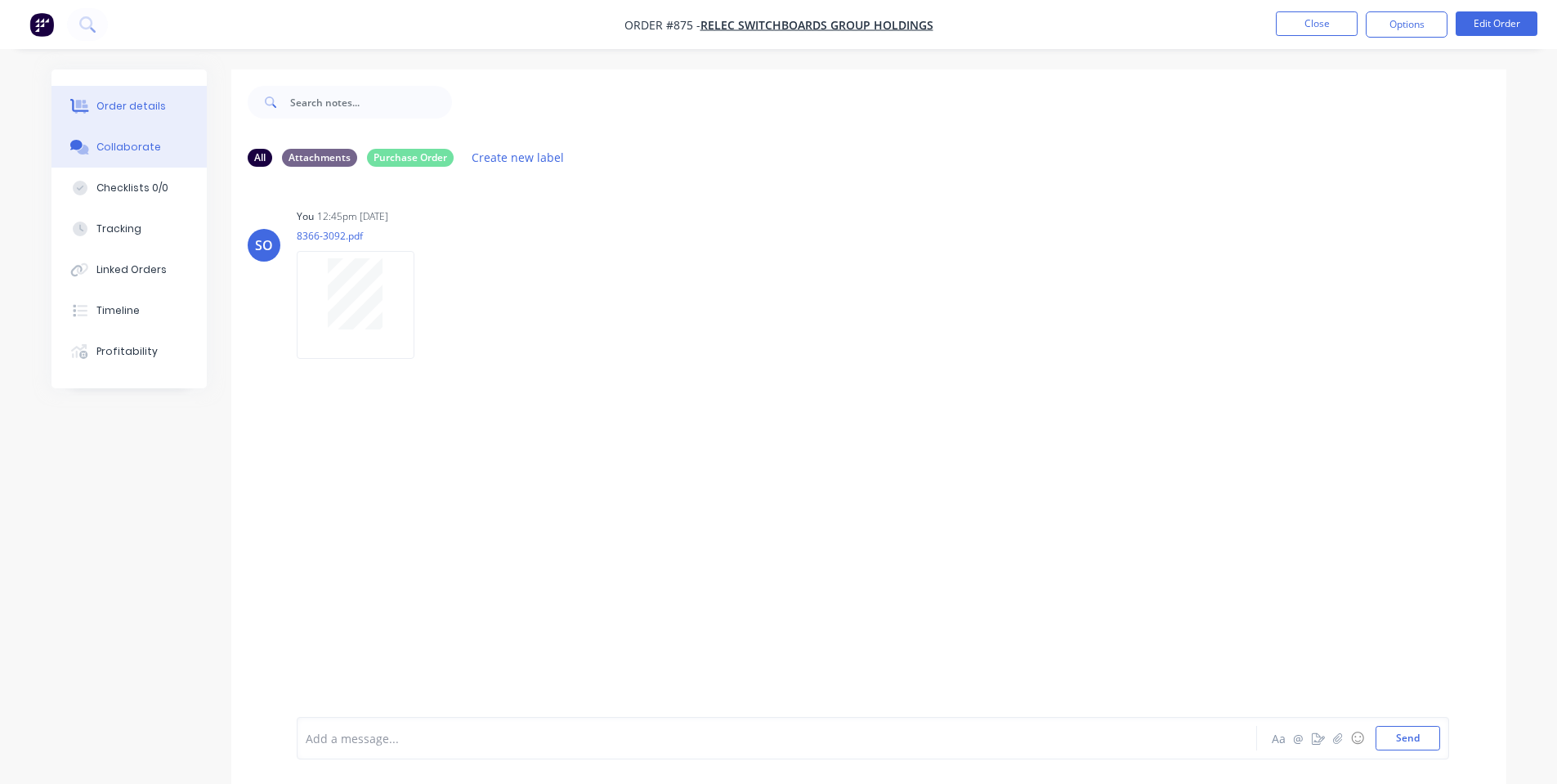
click at [126, 100] on div "Order details" at bounding box center [131, 105] width 70 height 14
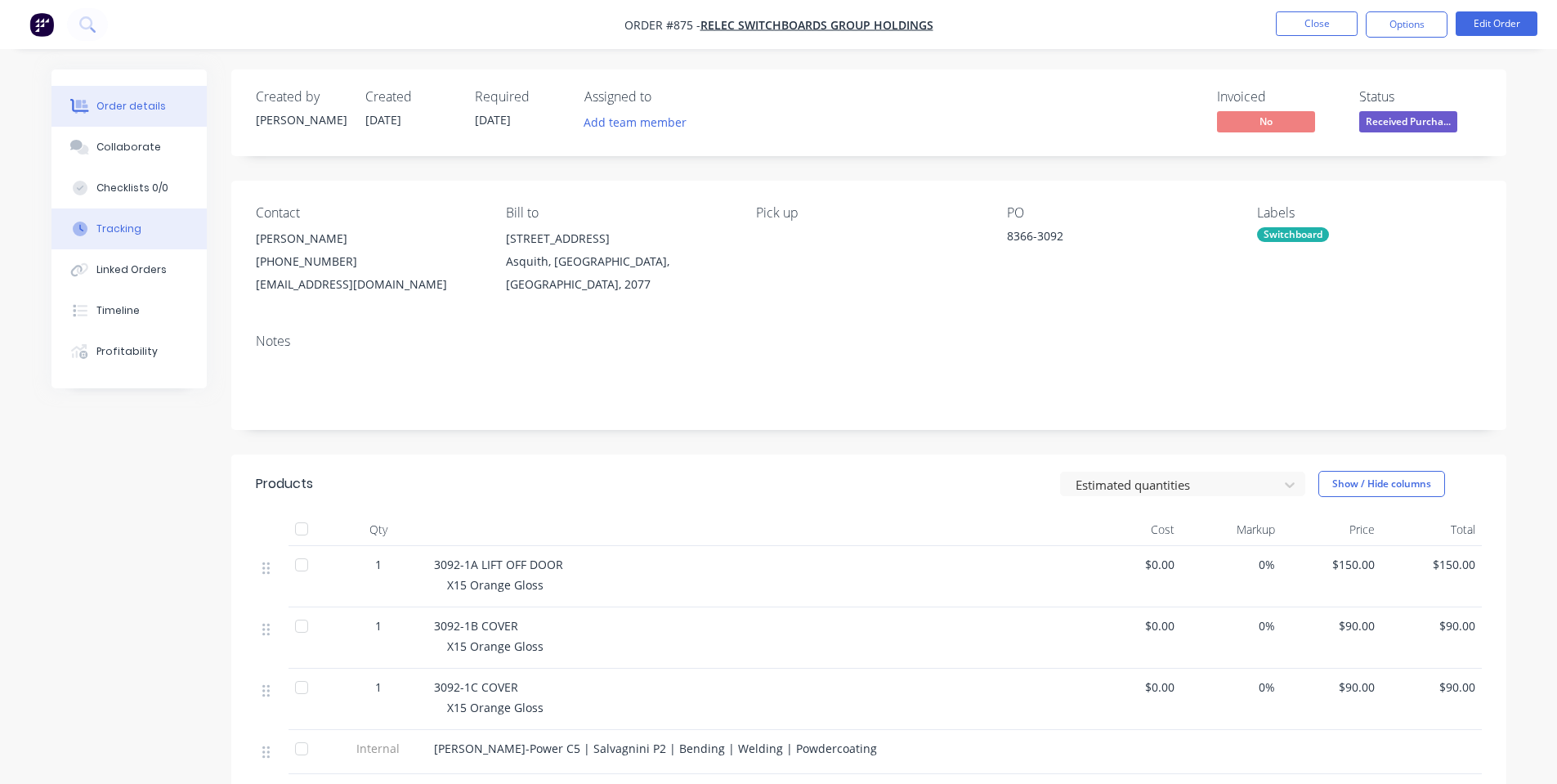
click at [110, 247] on button "Tracking" at bounding box center [129, 229] width 156 height 41
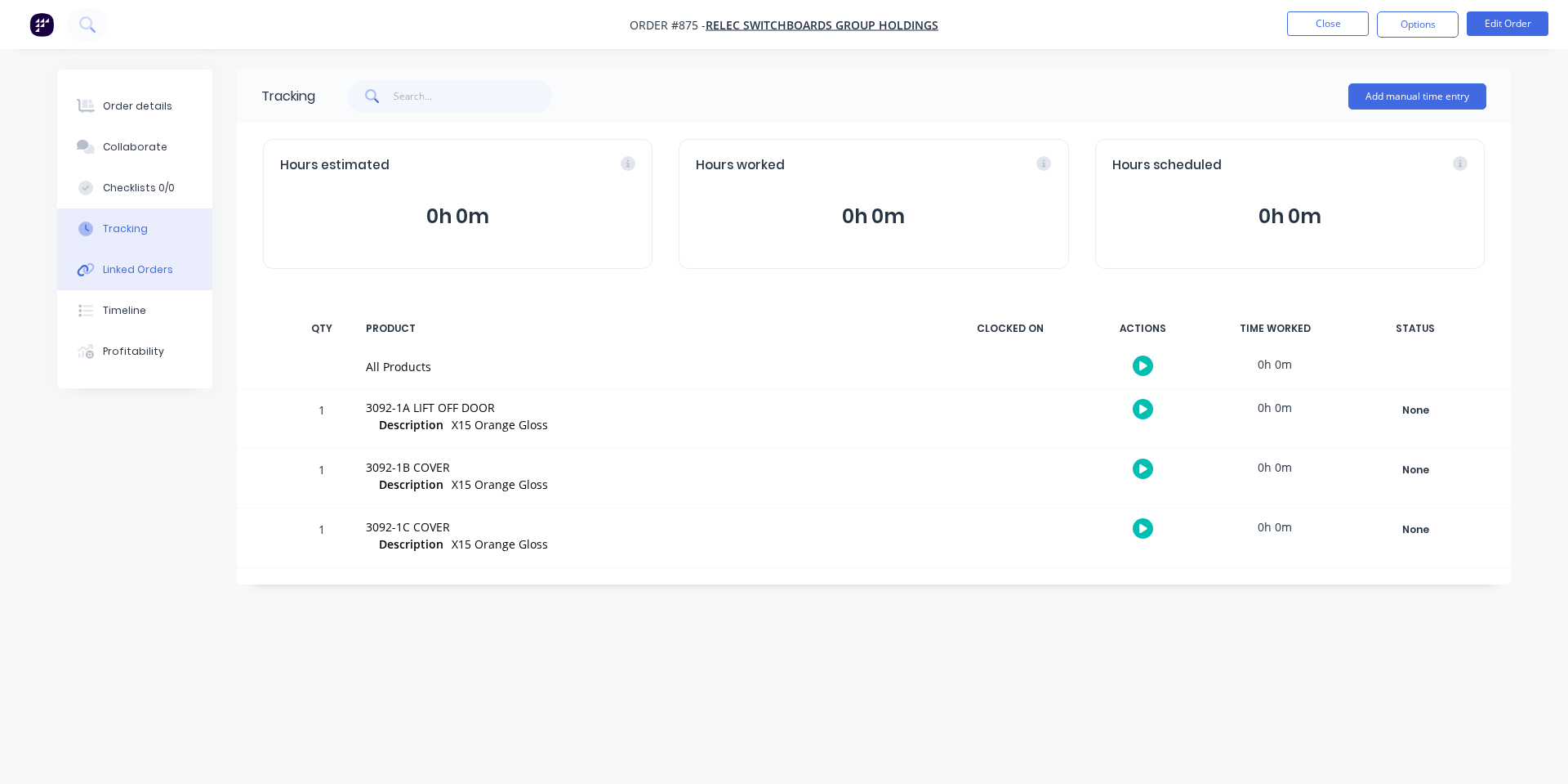
click at [89, 279] on button "Linked Orders" at bounding box center [134, 270] width 156 height 41
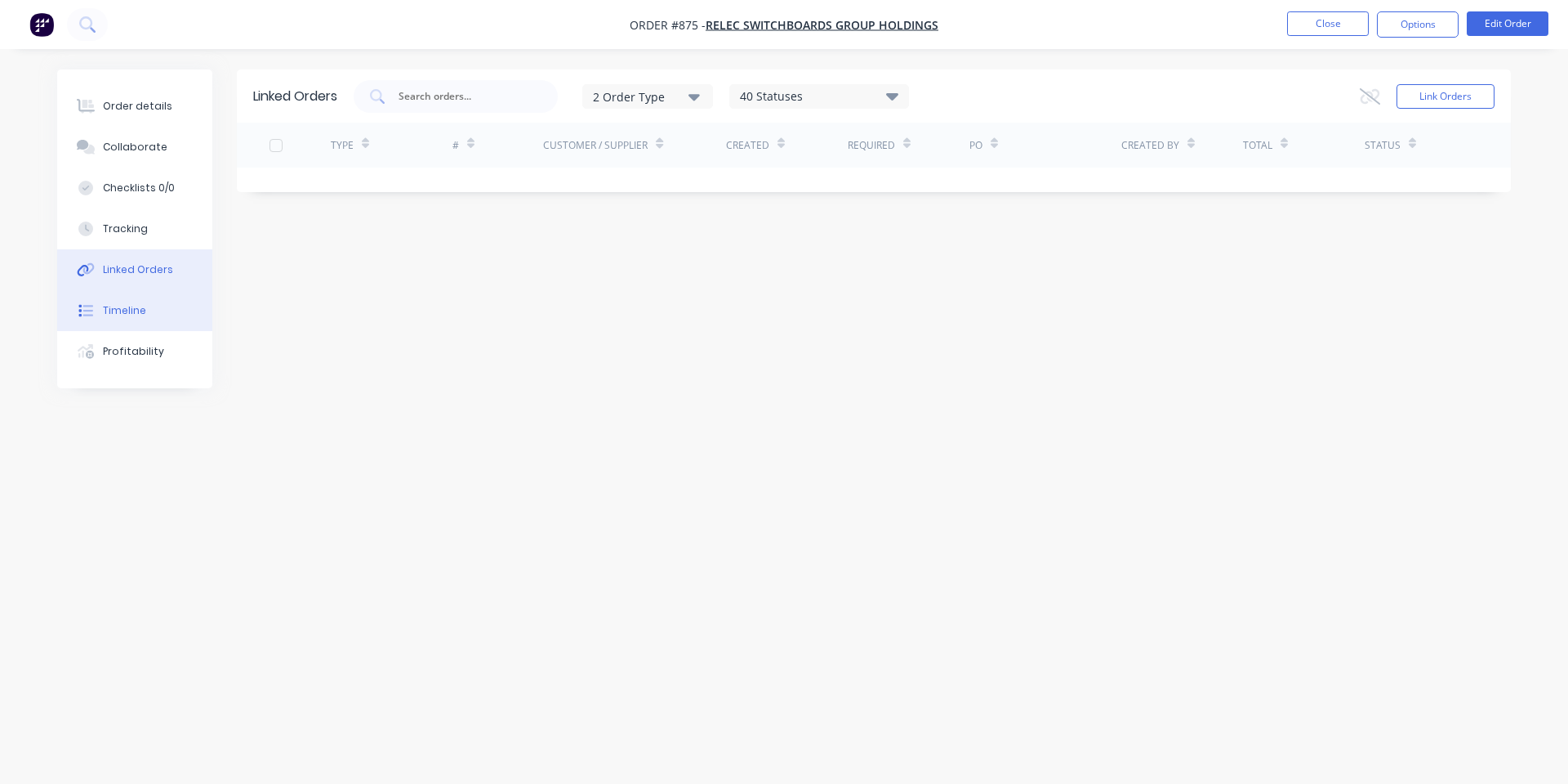
click at [92, 307] on icon at bounding box center [85, 310] width 14 height 14
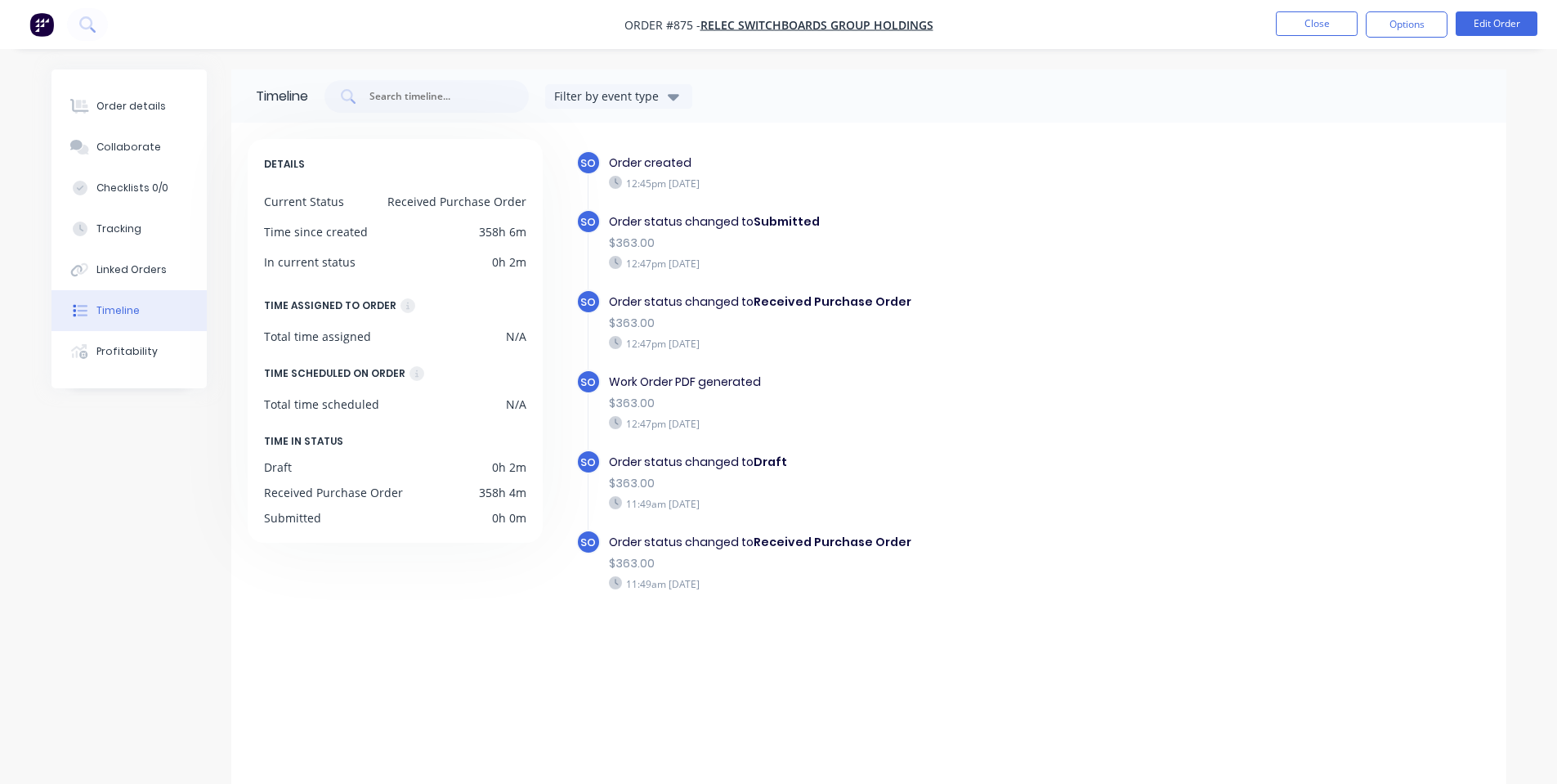
drag, startPoint x: 752, startPoint y: 420, endPoint x: 650, endPoint y: 422, distance: 102.0
click at [655, 409] on div "Work Order PDF generated $363.00 12:47pm [DATE]" at bounding box center [891, 401] width 582 height 65
click at [746, 347] on div "12:47pm [DATE]" at bounding box center [891, 343] width 565 height 14
click at [787, 474] on div "Order status changed to Draft $363.00 11:49am [DATE]" at bounding box center [891, 481] width 582 height 65
click at [777, 526] on div "SO Order status changed to Draft $363.00 11:49am [DATE]" at bounding box center [899, 489] width 646 height 80
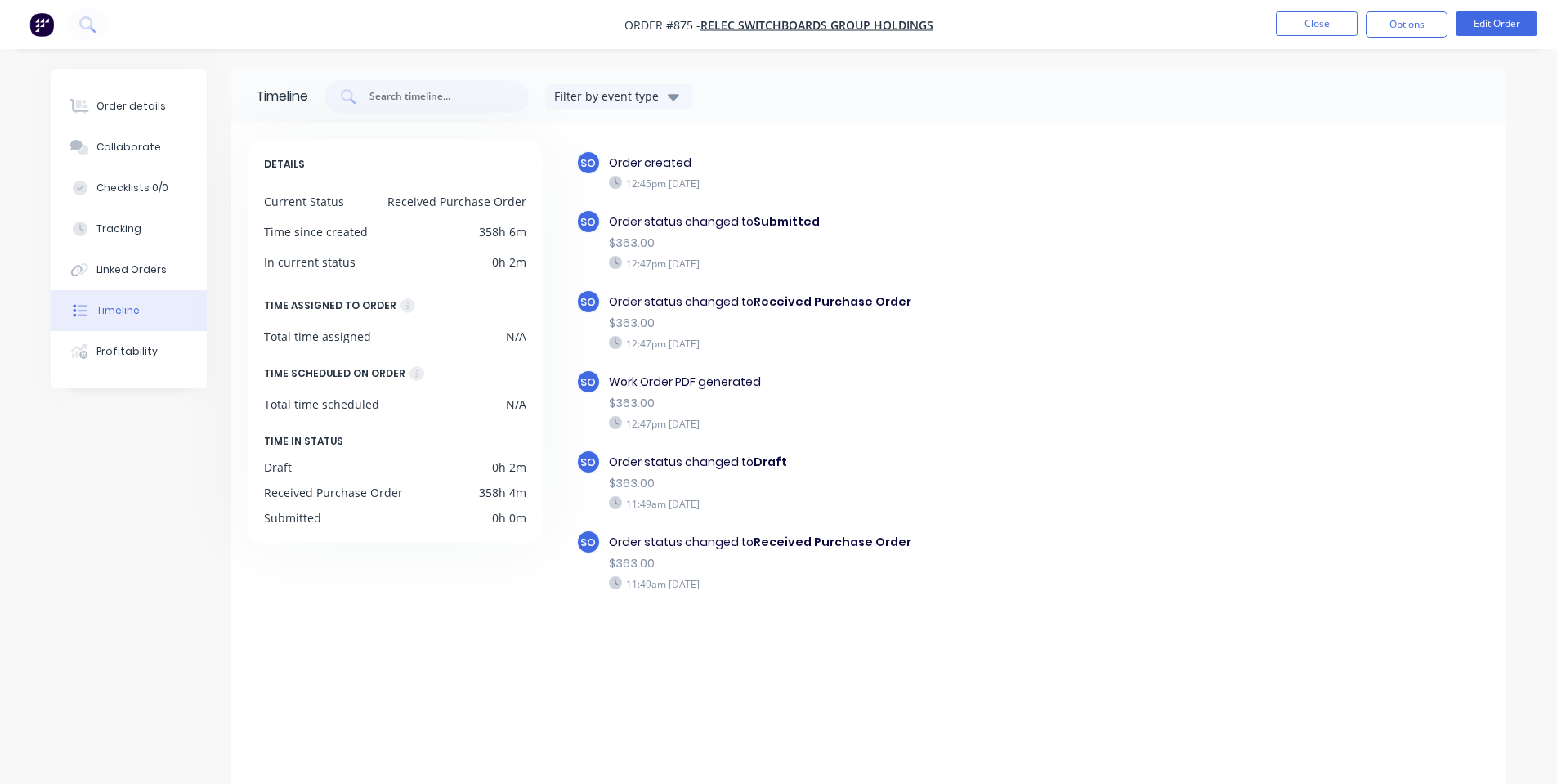
click at [769, 448] on div "SO Work Order PDF generated $363.00 12:47pm [DATE]" at bounding box center [899, 409] width 646 height 80
click at [768, 378] on div "Work Order PDF generated" at bounding box center [891, 382] width 565 height 17
click at [640, 358] on div "SO Order status changed to Received Purchase Order $363.00 12:47pm [DATE]" at bounding box center [899, 329] width 646 height 80
click at [888, 331] on div "$363.00" at bounding box center [891, 323] width 565 height 17
click at [176, 106] on button "Order details" at bounding box center [129, 106] width 156 height 41
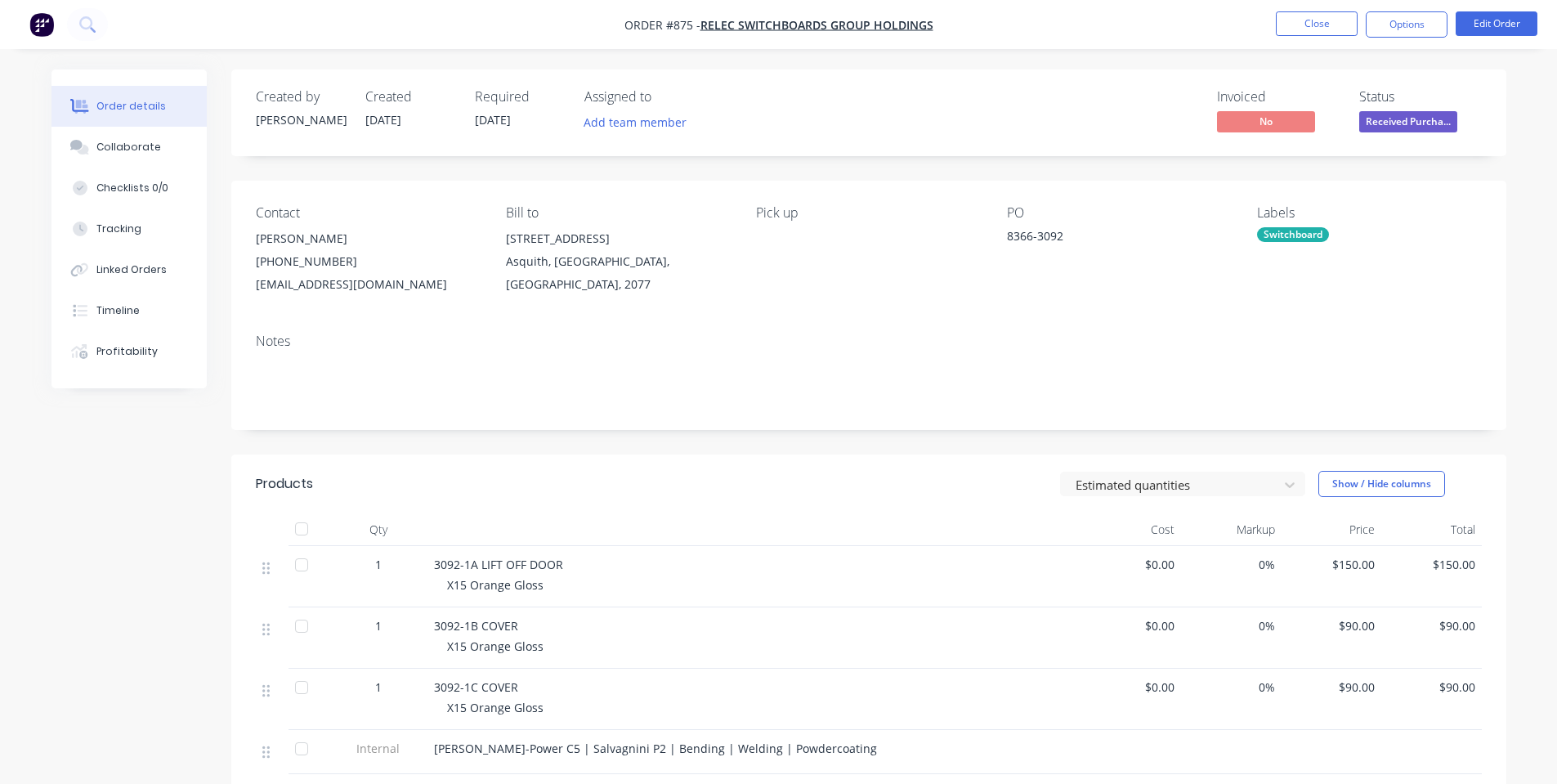
click at [914, 276] on div "Pick up" at bounding box center [867, 250] width 224 height 91
click at [1395, 132] on span "Received Purcha..." at bounding box center [1407, 122] width 98 height 20
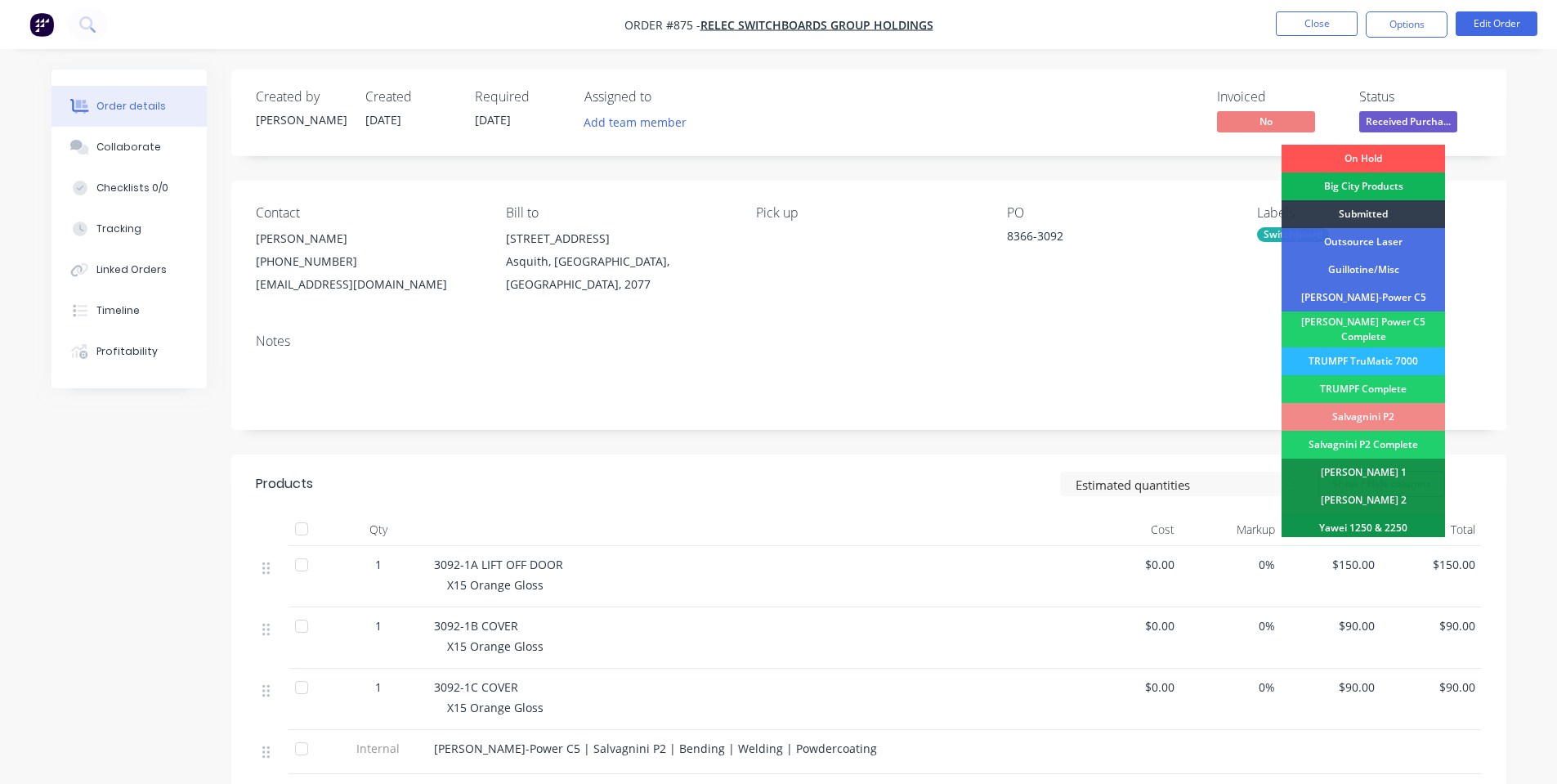
click at [1371, 306] on div "[PERSON_NAME]-Power C5" at bounding box center [1363, 297] width 163 height 28
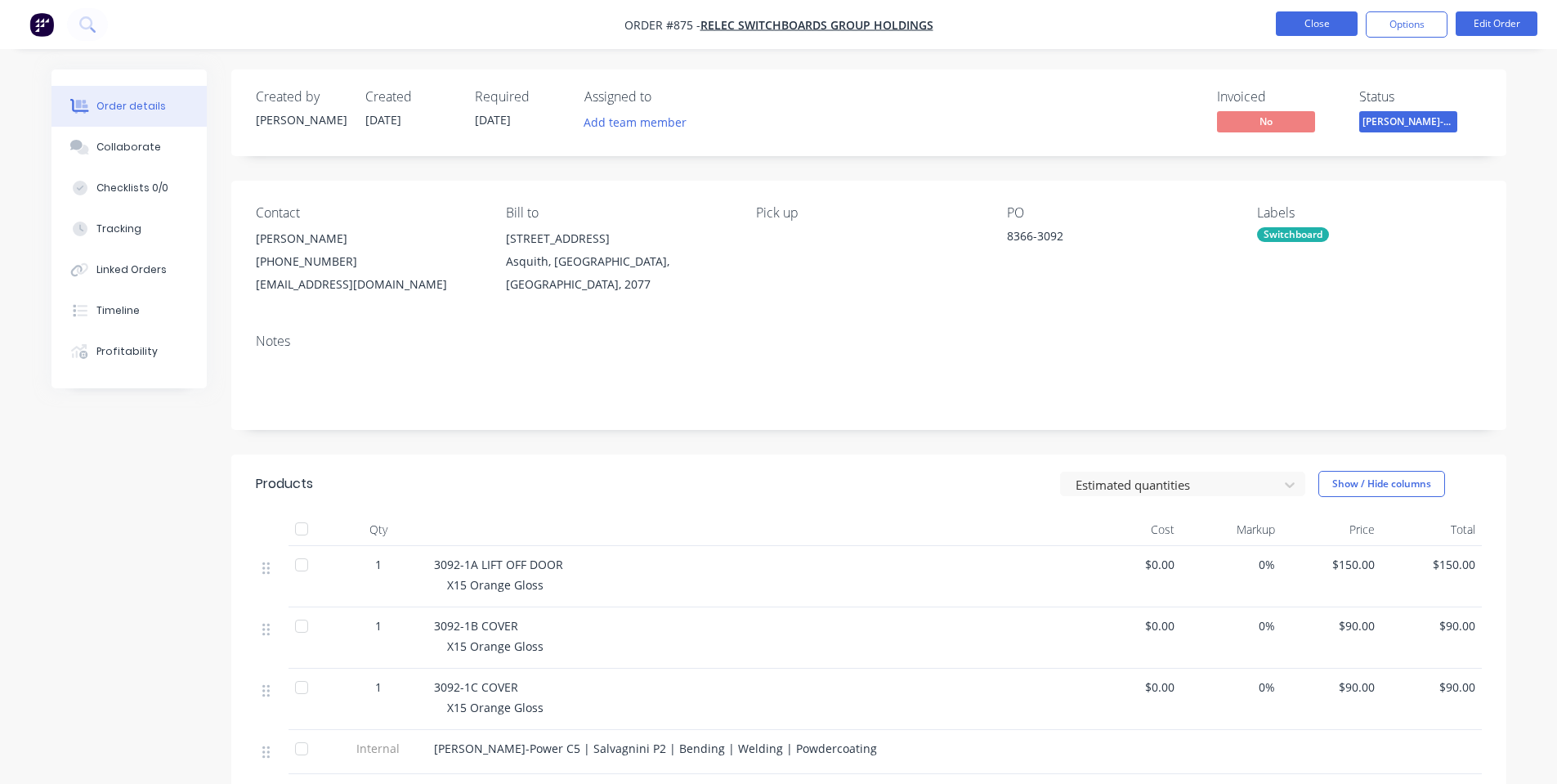
click at [1293, 22] on button "Close" at bounding box center [1316, 23] width 82 height 25
